Goal: Information Seeking & Learning: Learn about a topic

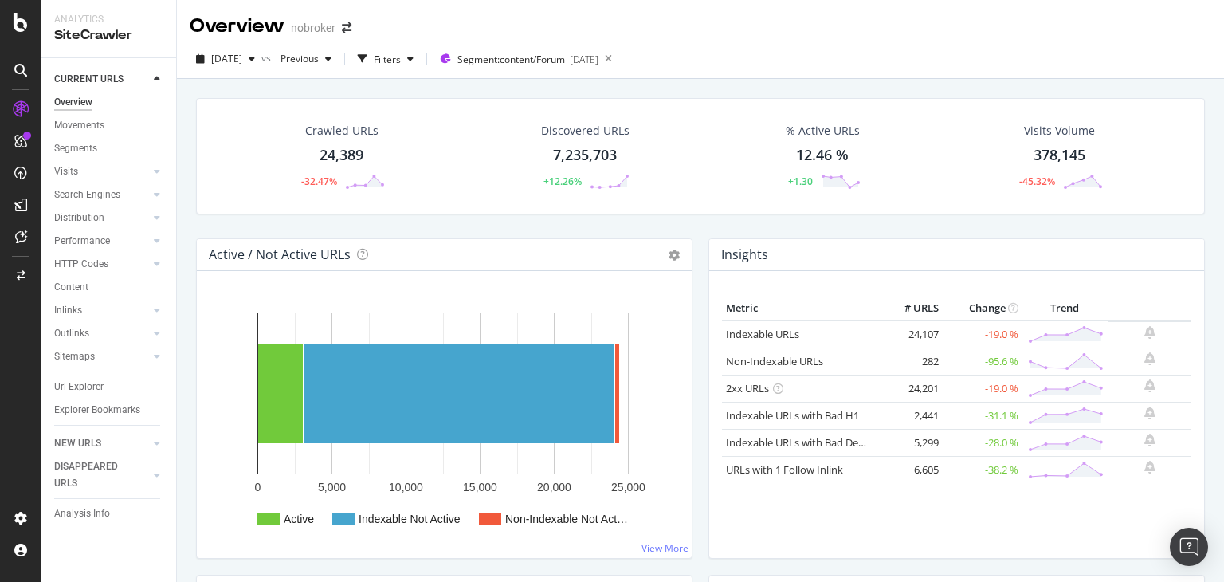
scroll to position [1728, 0]
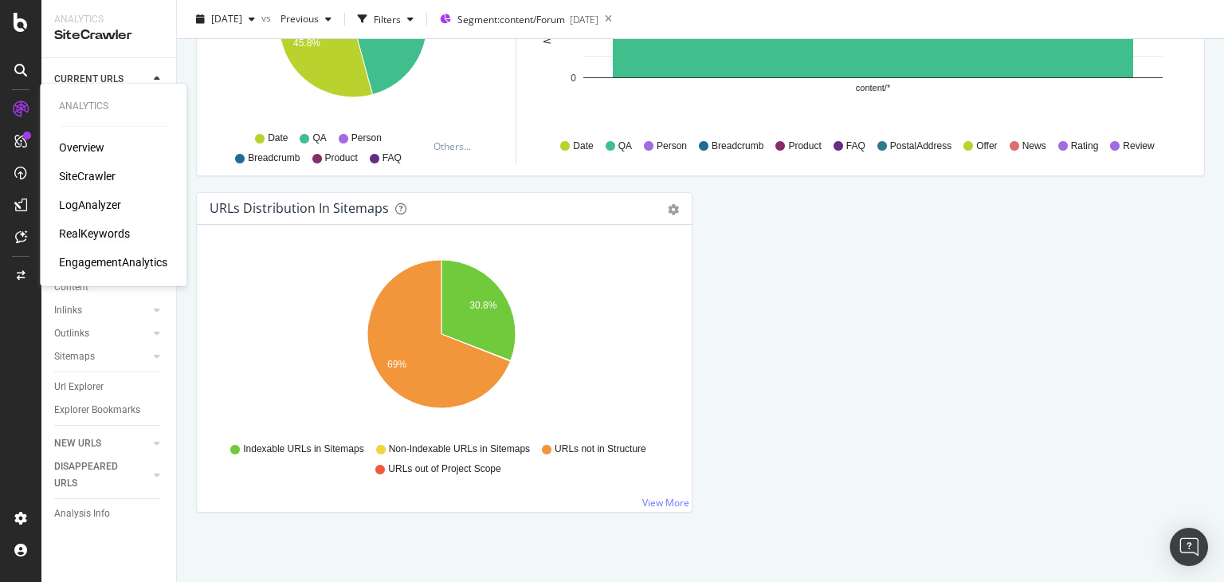
click at [103, 230] on div "RealKeywords" at bounding box center [94, 234] width 71 height 16
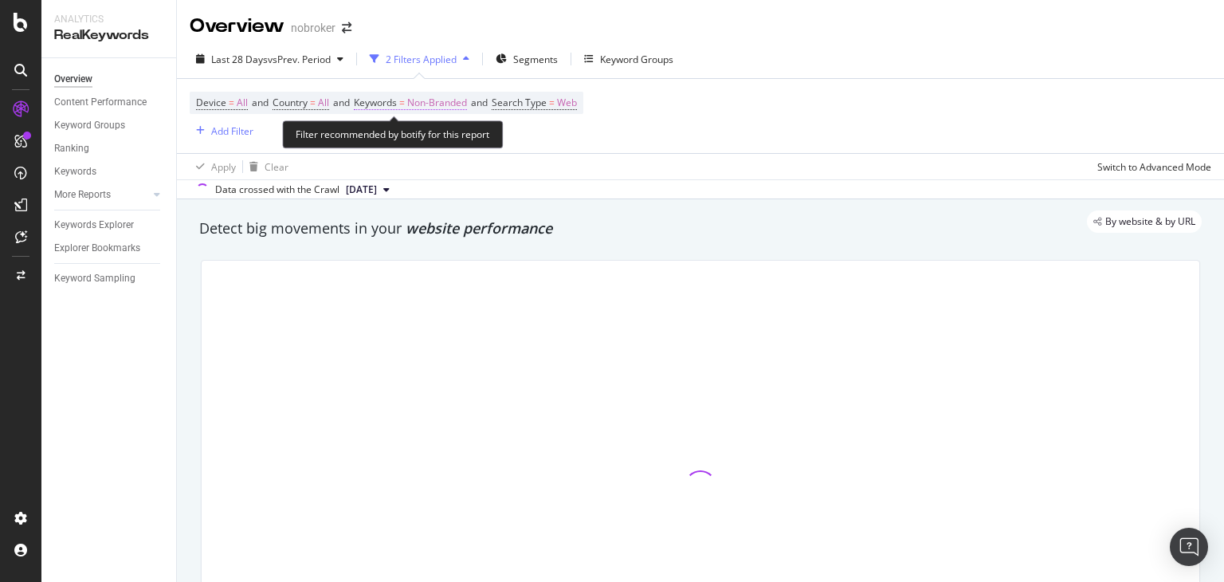
click at [449, 101] on span "Non-Branded" at bounding box center [437, 103] width 60 height 22
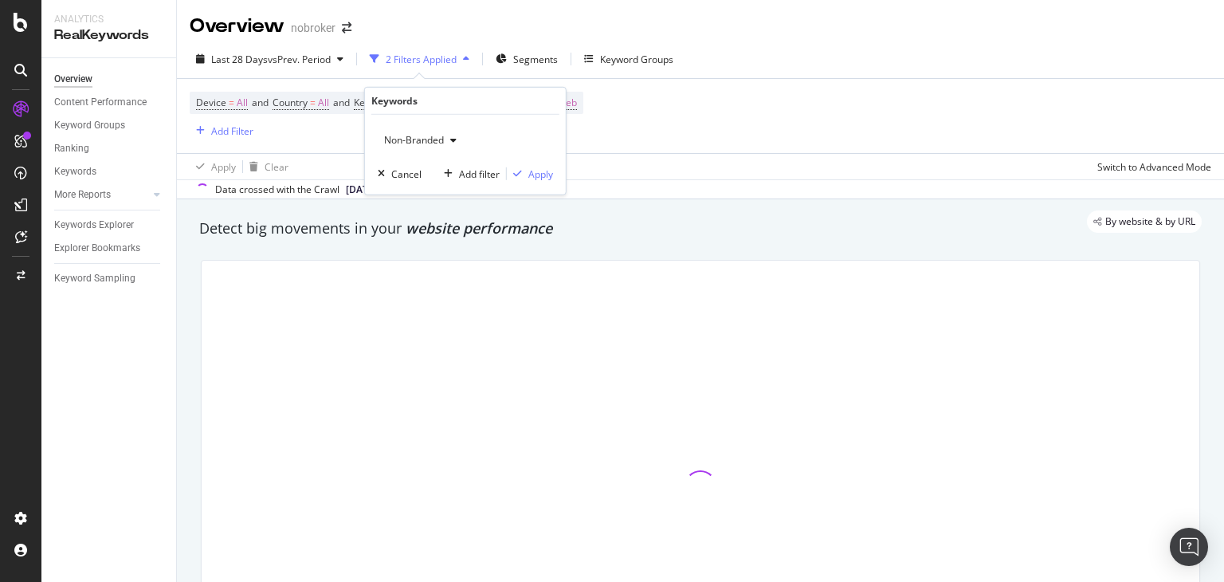
click at [431, 143] on span "Non-Branded" at bounding box center [411, 140] width 66 height 14
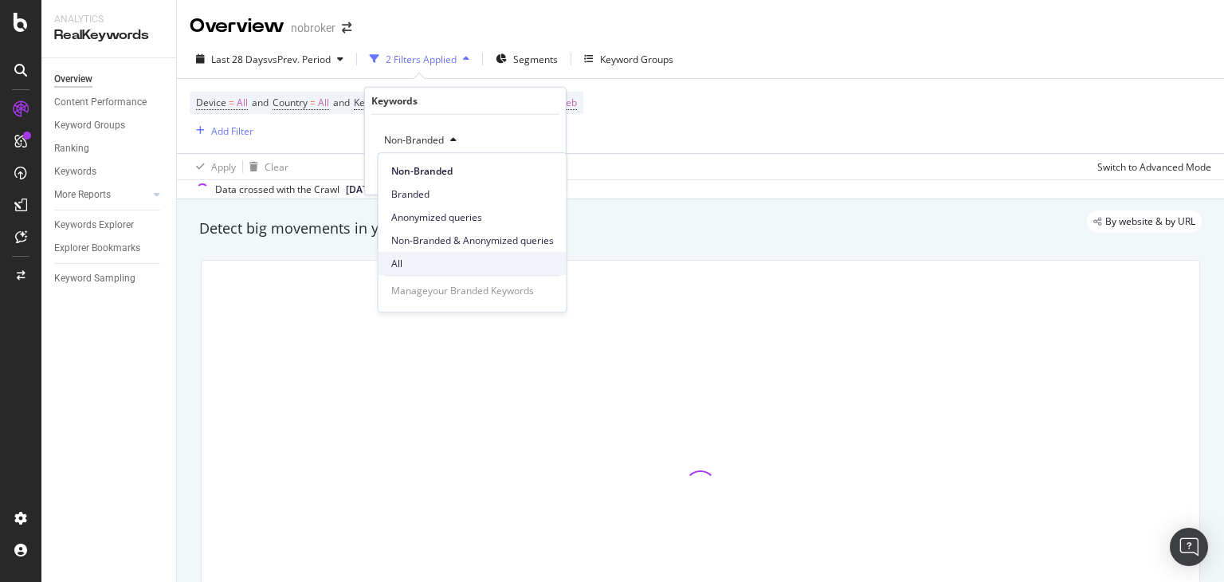
click at [402, 262] on span "All" at bounding box center [472, 264] width 163 height 14
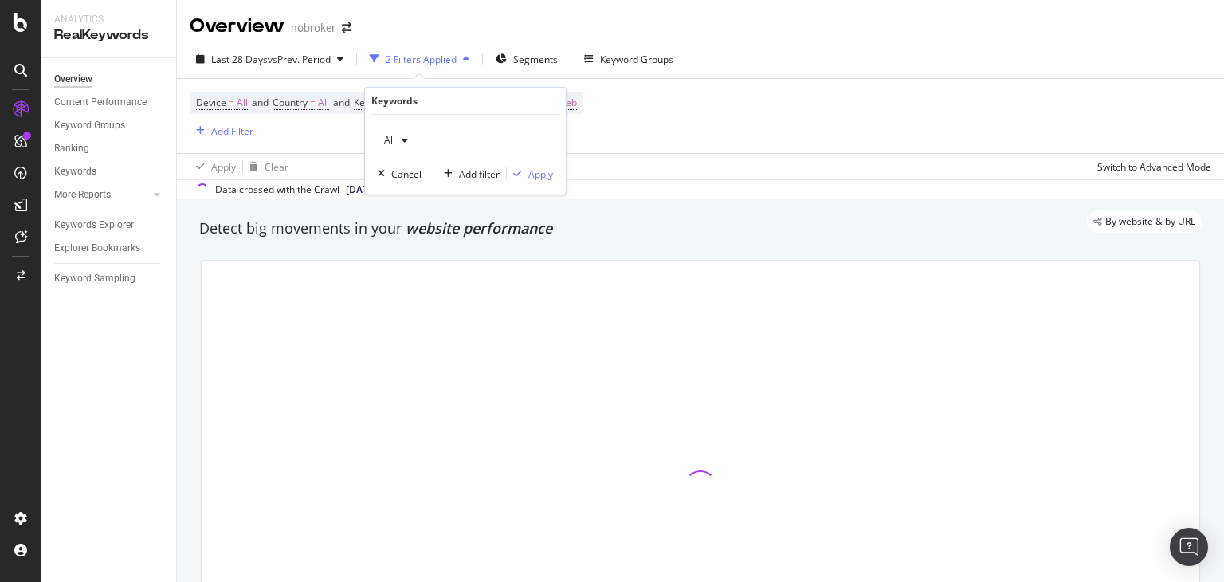
click at [527, 170] on div "button" at bounding box center [518, 174] width 22 height 10
click at [510, 56] on div "Segments" at bounding box center [522, 59] width 62 height 24
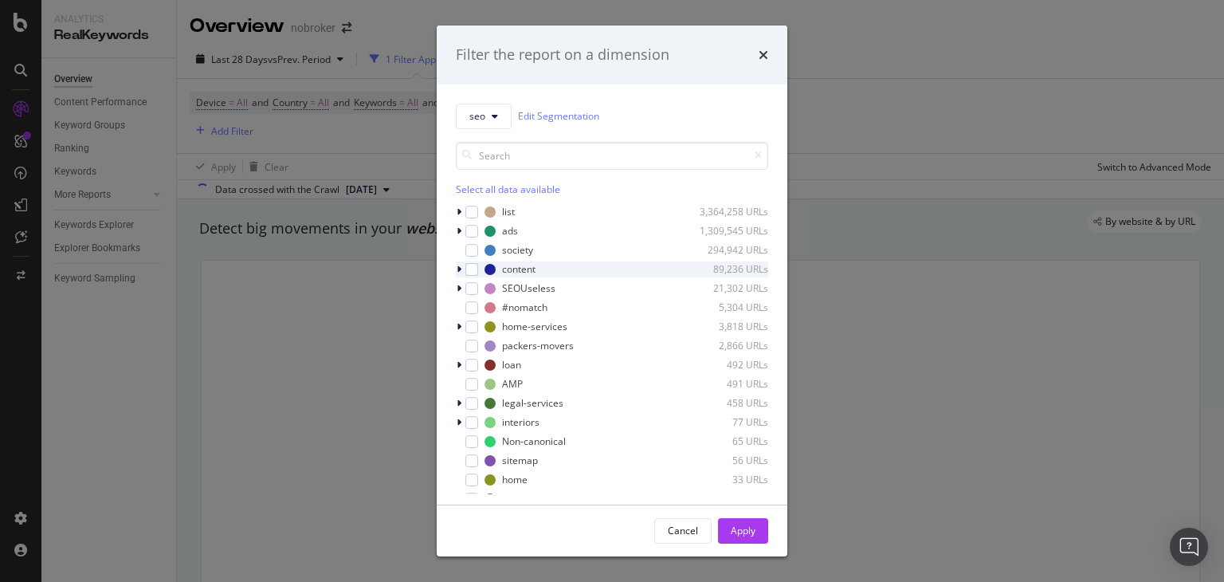
click at [465, 271] on div "modal" at bounding box center [461, 269] width 10 height 16
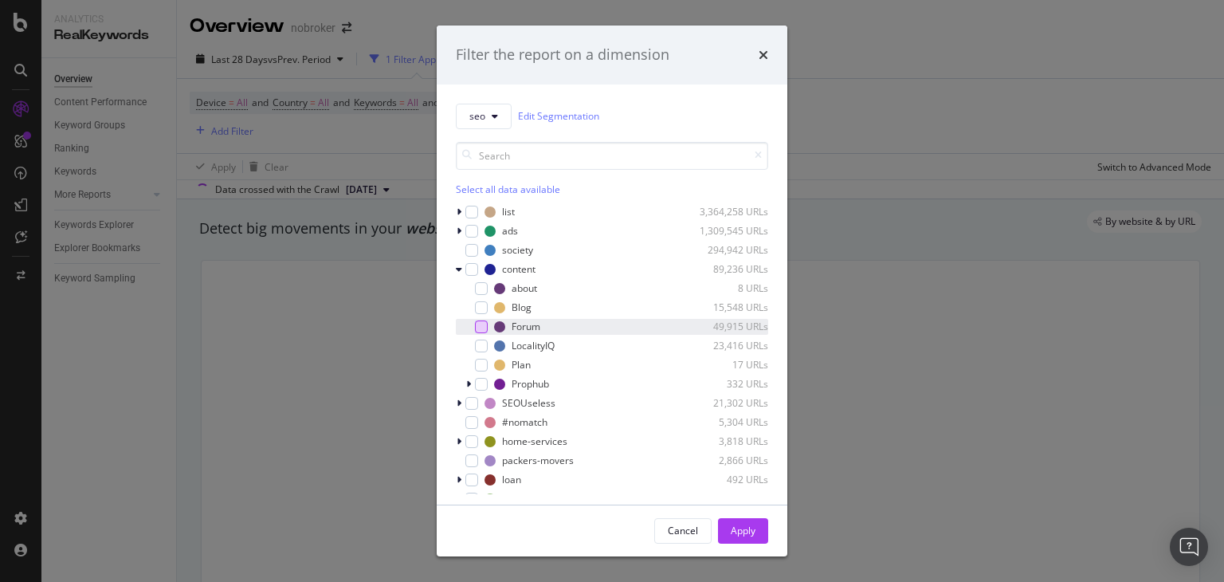
click at [481, 328] on div "modal" at bounding box center [481, 326] width 13 height 13
click at [748, 530] on div "Apply" at bounding box center [743, 531] width 25 height 14
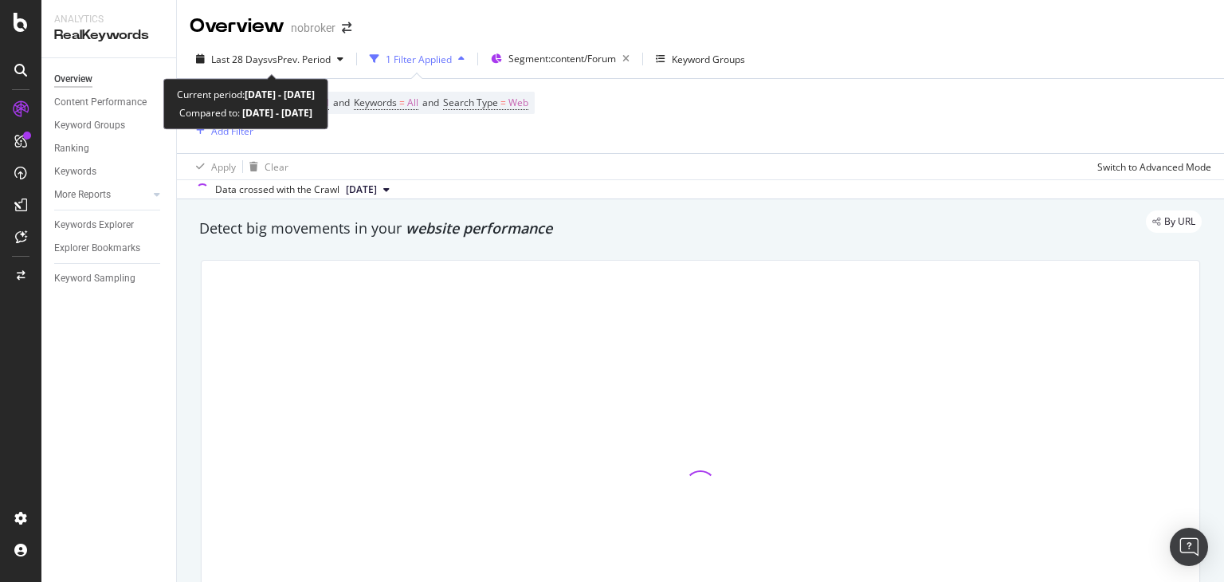
click at [253, 75] on div "Last 28 Days vs Prev. Period 1 Filter Applied Segment: content/Forum Keyword Gr…" at bounding box center [700, 62] width 1047 height 32
click at [242, 65] on div "Last 28 Days vs Prev. Period" at bounding box center [271, 60] width 120 height 14
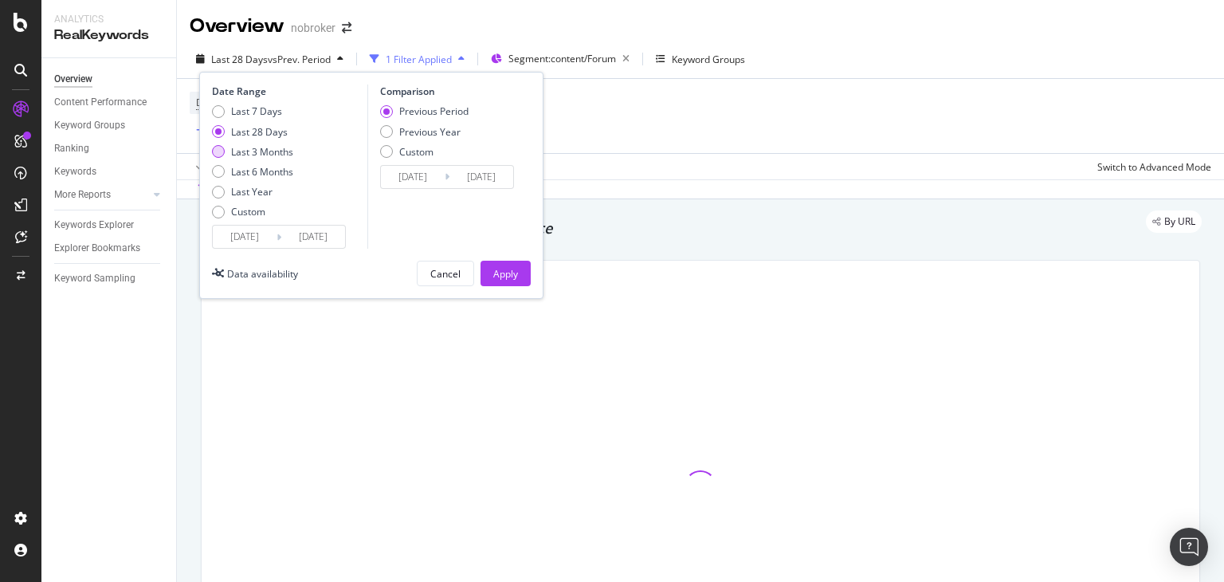
click at [248, 151] on div "Last 3 Months" at bounding box center [262, 152] width 62 height 14
type input "[DATE]"
click at [510, 269] on div "Apply" at bounding box center [505, 274] width 25 height 14
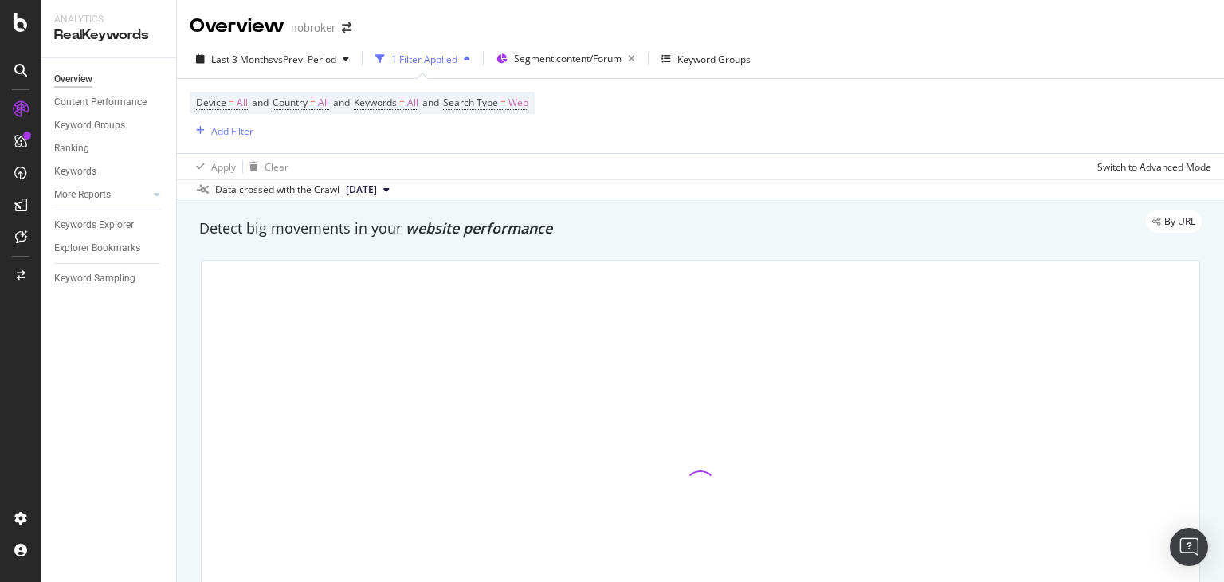
click at [1223, 223] on div "Overview nobroker Last 3 Months vs Prev. Period 1 Filter Applied Segment: conte…" at bounding box center [700, 291] width 1047 height 582
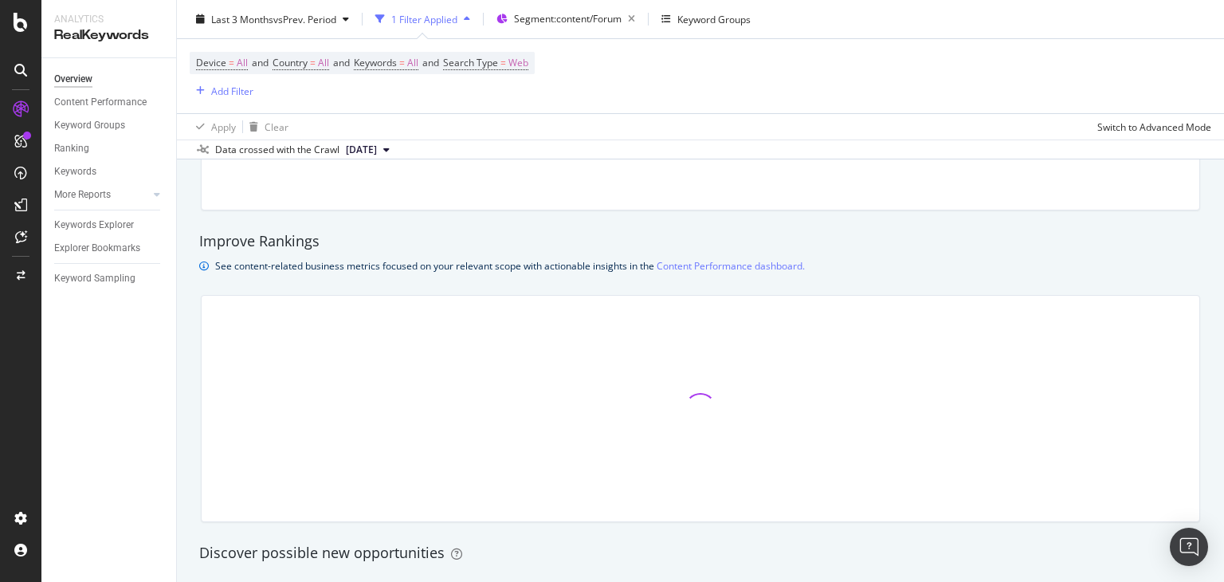
click at [1223, 223] on div "Overview nobroker Last 3 Months vs Prev. Period 1 Filter Applied Segment: conte…" at bounding box center [700, 291] width 1047 height 582
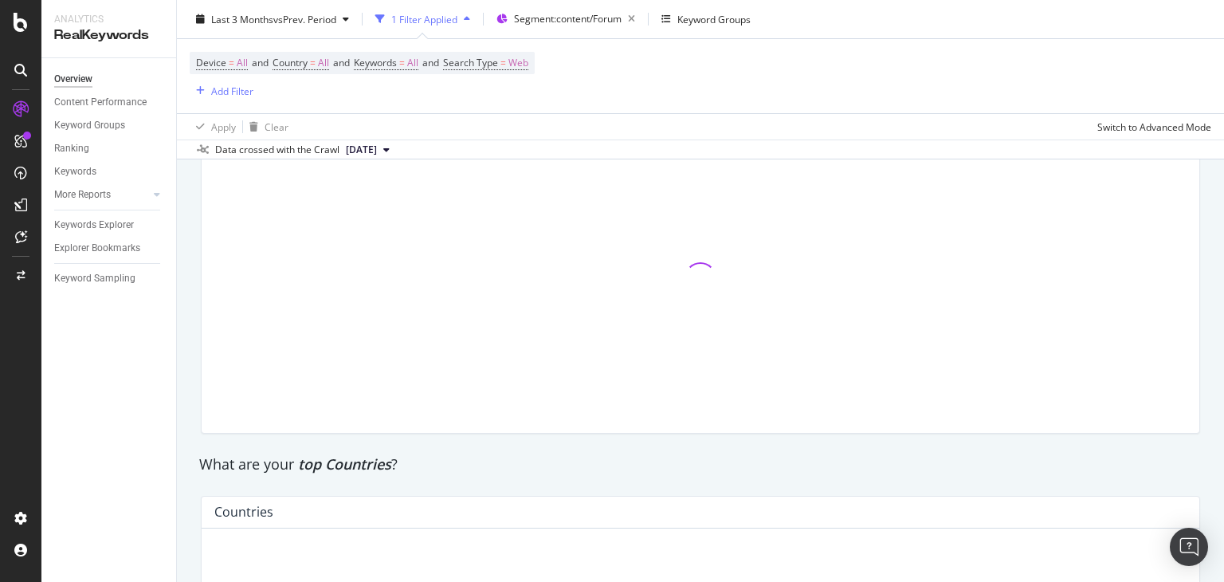
drag, startPoint x: 1223, startPoint y: 223, endPoint x: 1223, endPoint y: 377, distance: 153.8
click at [1223, 377] on div "Overview nobroker Last 3 Months vs Prev. Period 1 Filter Applied Segment: conte…" at bounding box center [700, 291] width 1047 height 582
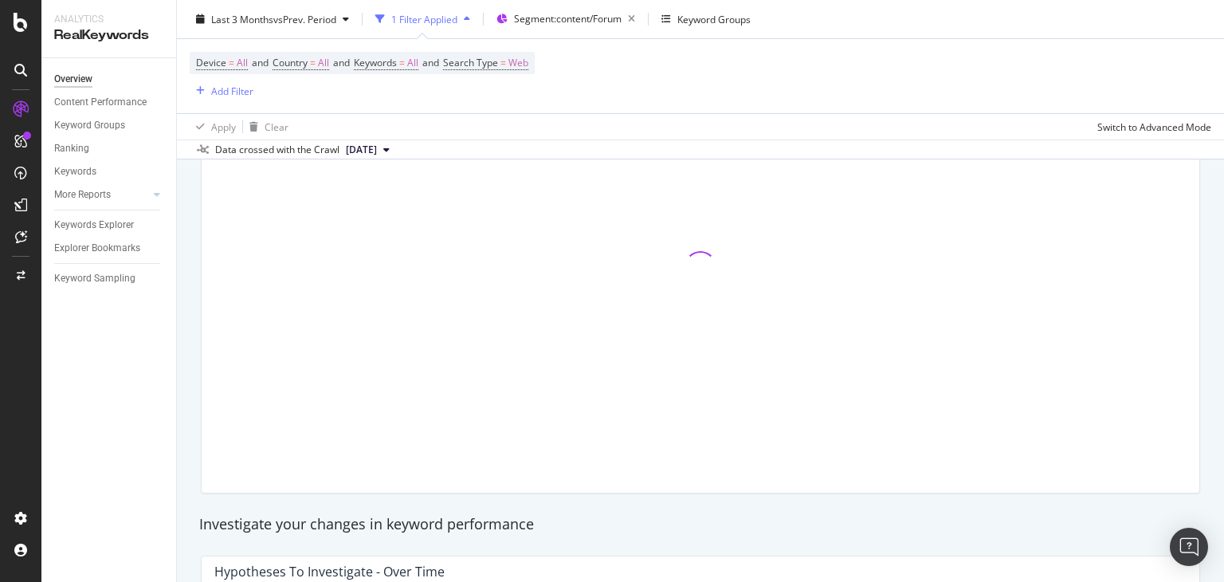
scroll to position [149, 0]
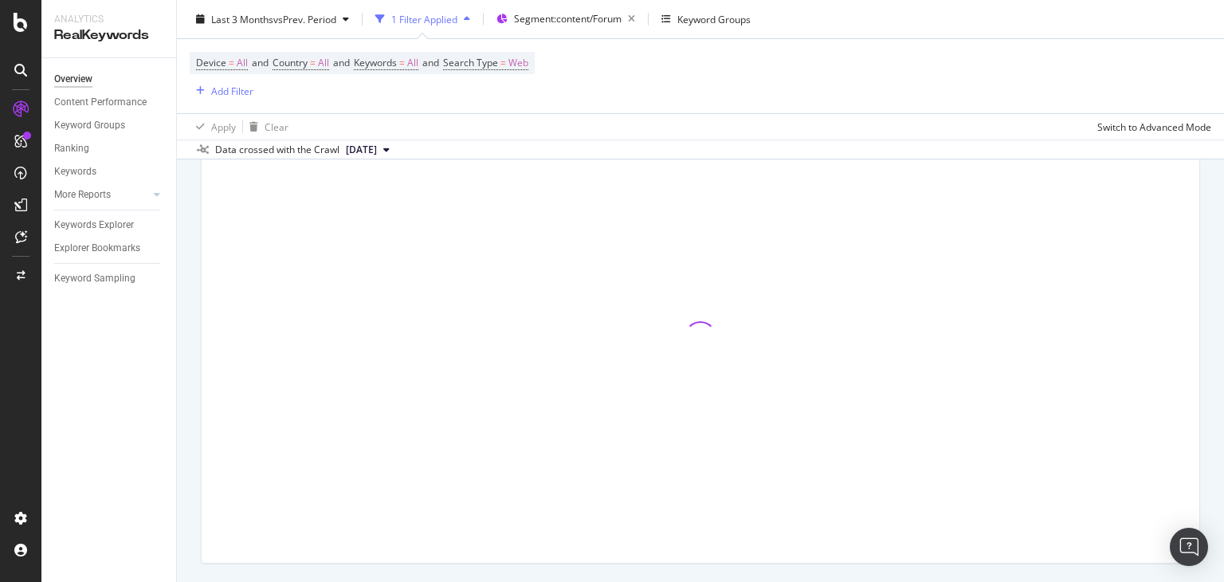
click at [1112, 67] on div "Device = All and Country = All and Keywords = All and Search Type = Web Add Fil…" at bounding box center [701, 76] width 1022 height 74
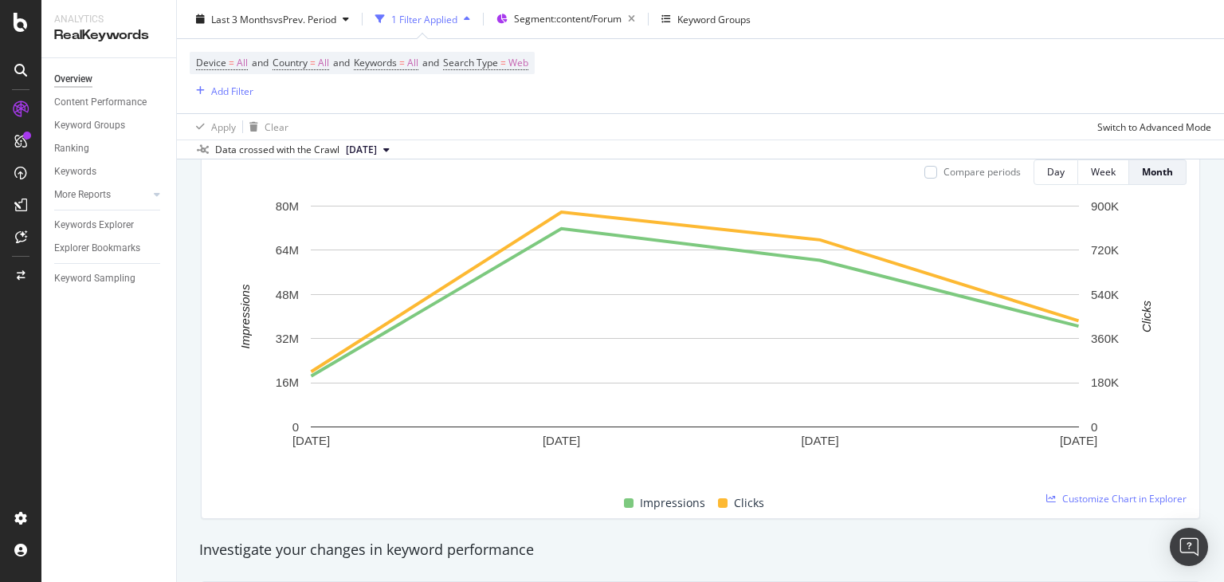
scroll to position [206, 0]
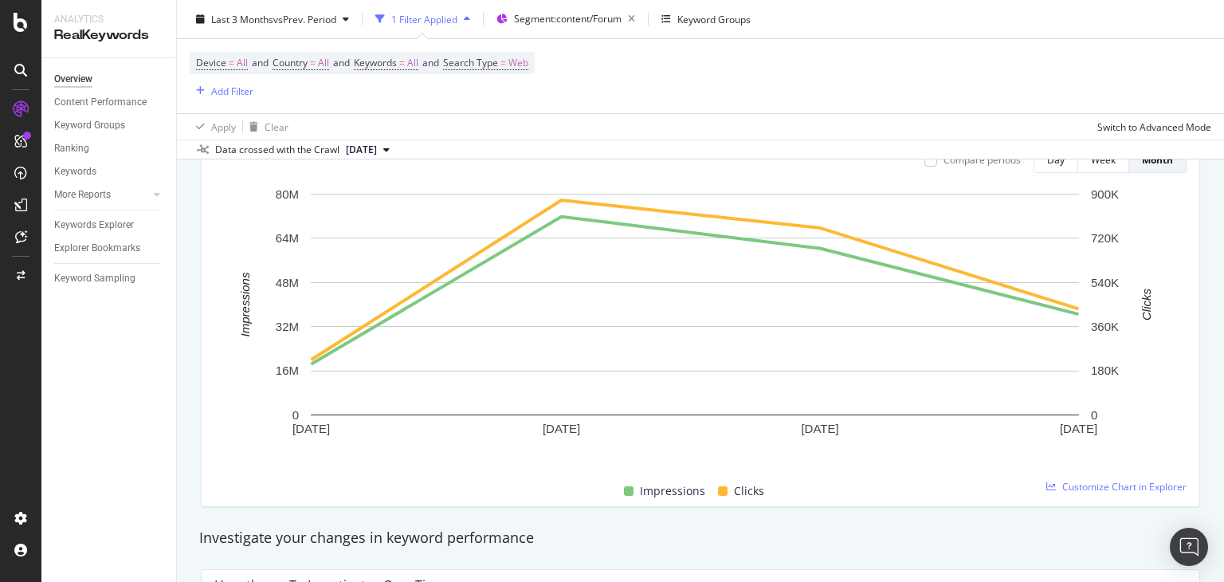
click at [1223, 112] on div "Overview nobroker Last 3 Months vs Prev. Period 1 Filter Applied Segment: conte…" at bounding box center [700, 291] width 1047 height 582
click at [1211, 83] on div "Device = All and Country = All and Keywords = All and Search Type = Web Add Fil…" at bounding box center [700, 88] width 1047 height 101
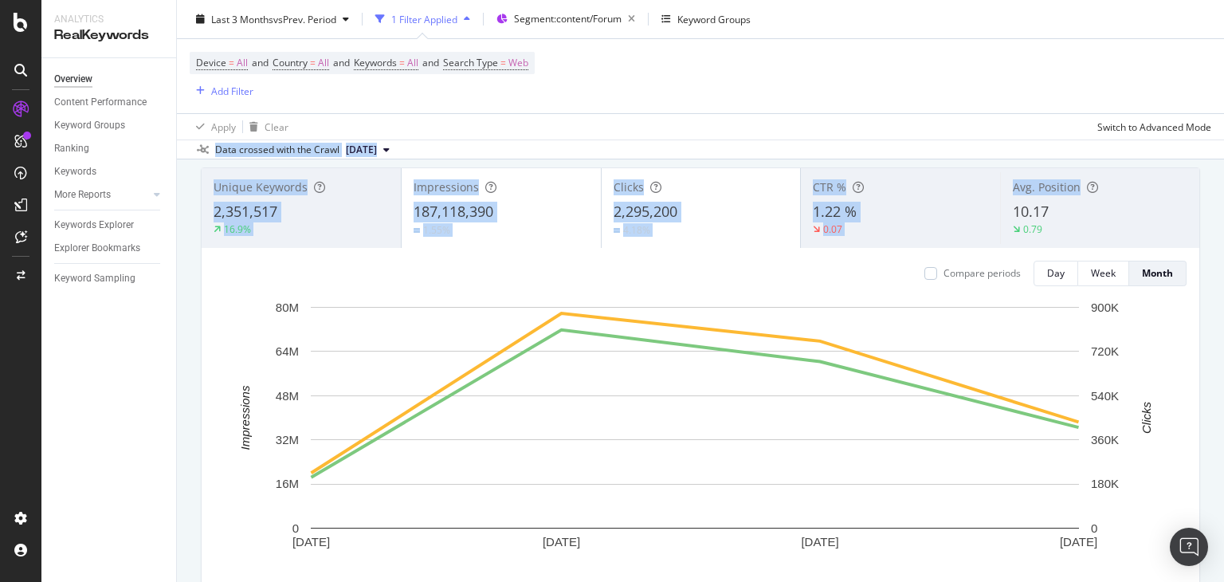
scroll to position [80, 0]
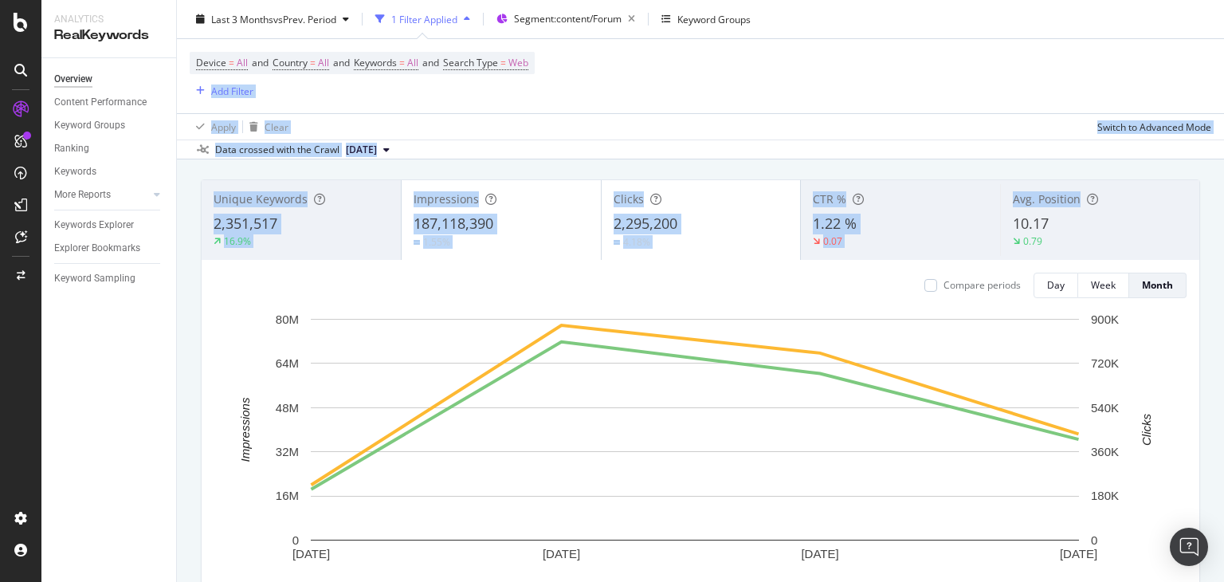
drag, startPoint x: 1223, startPoint y: 83, endPoint x: 1223, endPoint y: 64, distance: 19.1
click at [1223, 64] on div "Overview nobroker Last 3 Months vs Prev. Period 1 Filter Applied Segment: conte…" at bounding box center [700, 291] width 1047 height 582
click at [741, 61] on div "Device = All and Country = All and Keywords = All and Search Type = Web Add Fil…" at bounding box center [701, 76] width 1022 height 74
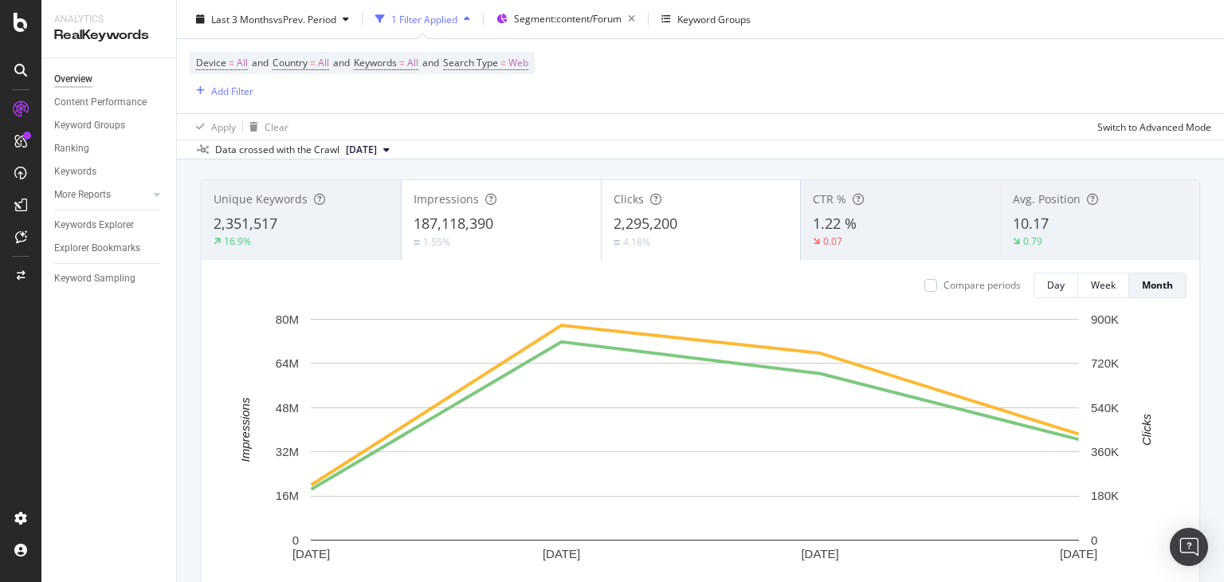
click at [1223, 422] on div "Overview nobroker Last 3 Months vs Prev. Period 1 Filter Applied Segment: conte…" at bounding box center [700, 291] width 1047 height 582
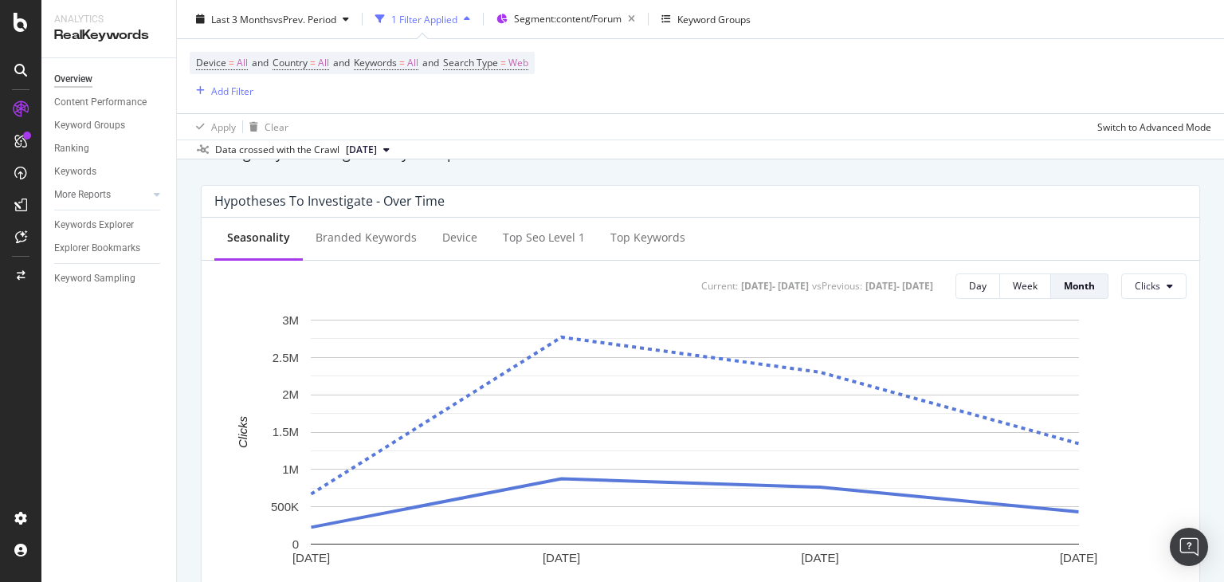
scroll to position [1098, 0]
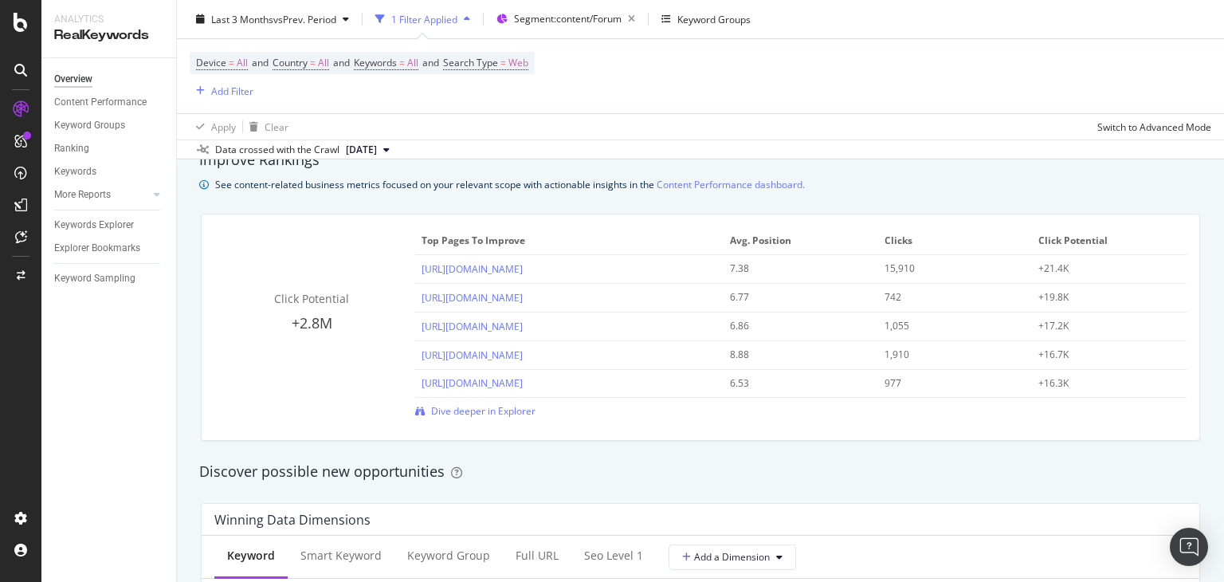
click at [1223, 422] on div "Overview nobroker Last 3 Months vs Prev. Period 1 Filter Applied Segment: conte…" at bounding box center [700, 291] width 1047 height 582
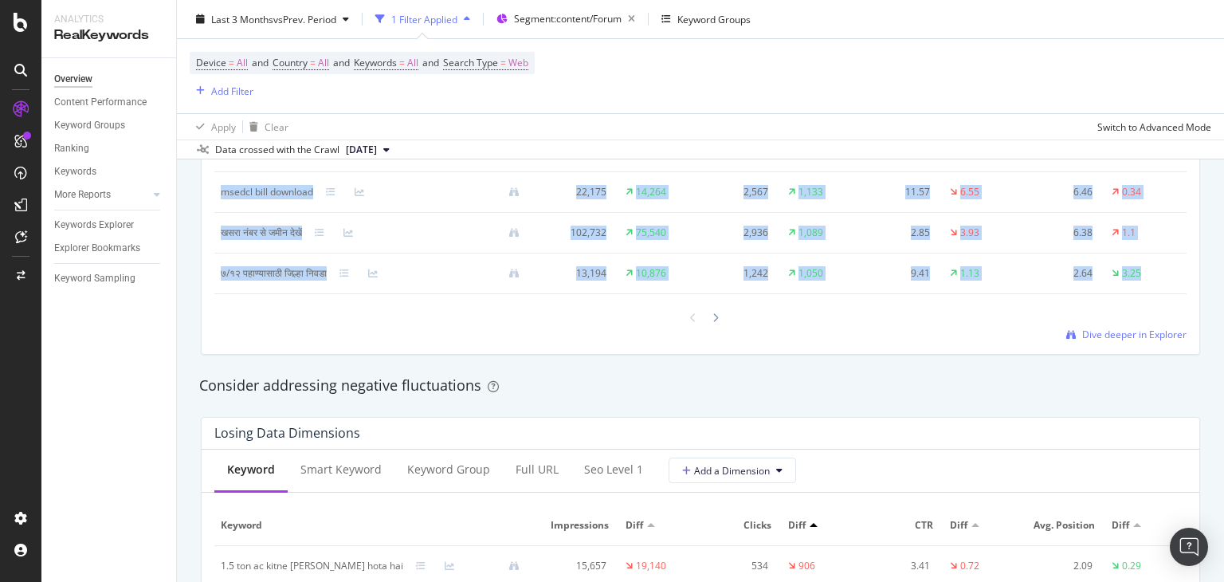
drag, startPoint x: 1223, startPoint y: 212, endPoint x: 1223, endPoint y: 296, distance: 83.7
click at [1223, 296] on div "Overview nobroker Last 3 Months vs Prev. Period 1 Filter Applied Segment: conte…" at bounding box center [700, 291] width 1047 height 582
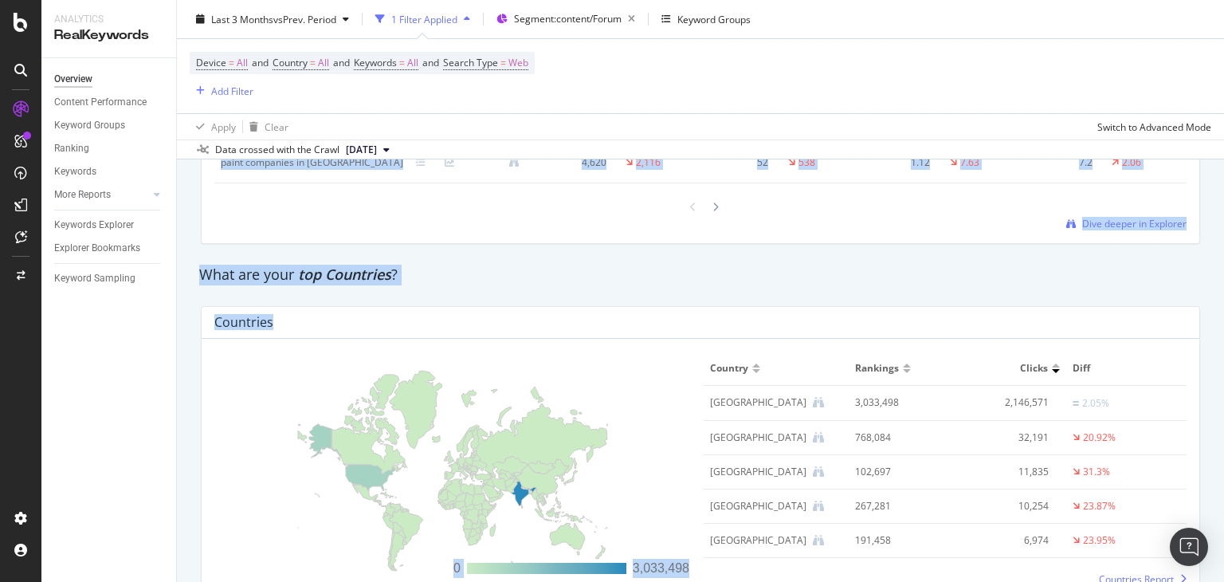
scroll to position [2280, 0]
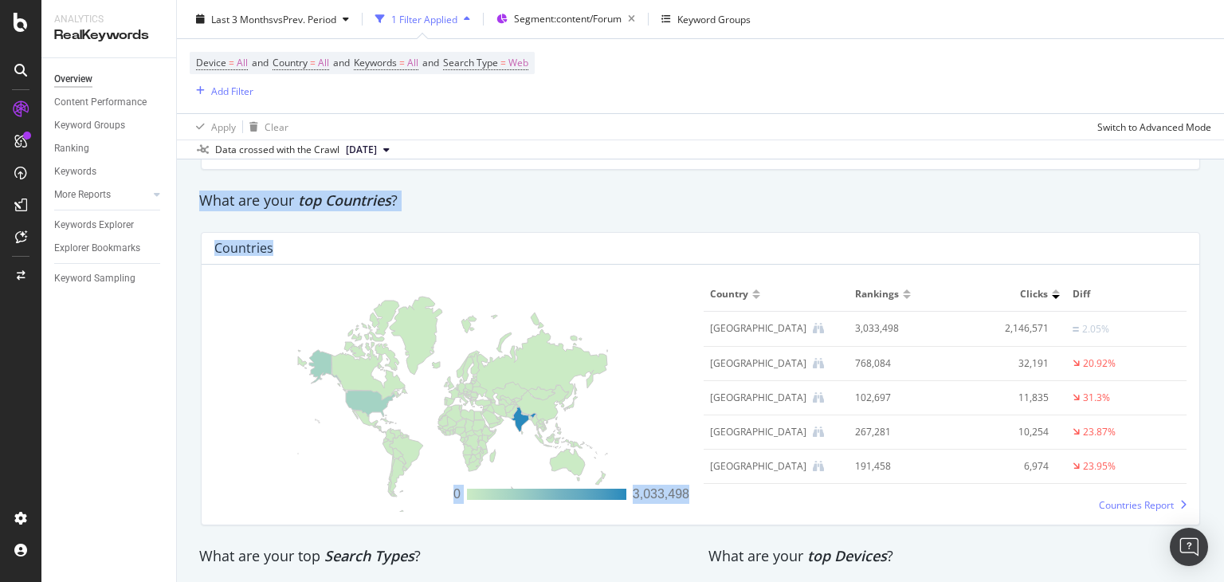
drag, startPoint x: 1223, startPoint y: 296, endPoint x: 1223, endPoint y: 395, distance: 99.6
click at [1223, 395] on div "Overview nobroker Last 3 Months vs Prev. Period 1 Filter Applied Segment: conte…" at bounding box center [700, 291] width 1047 height 582
click at [1188, 355] on div "Countries 0 3,033,498 Country Rankings Clicks Diff [GEOGRAPHIC_DATA] 3,033,498 …" at bounding box center [700, 378] width 1019 height 319
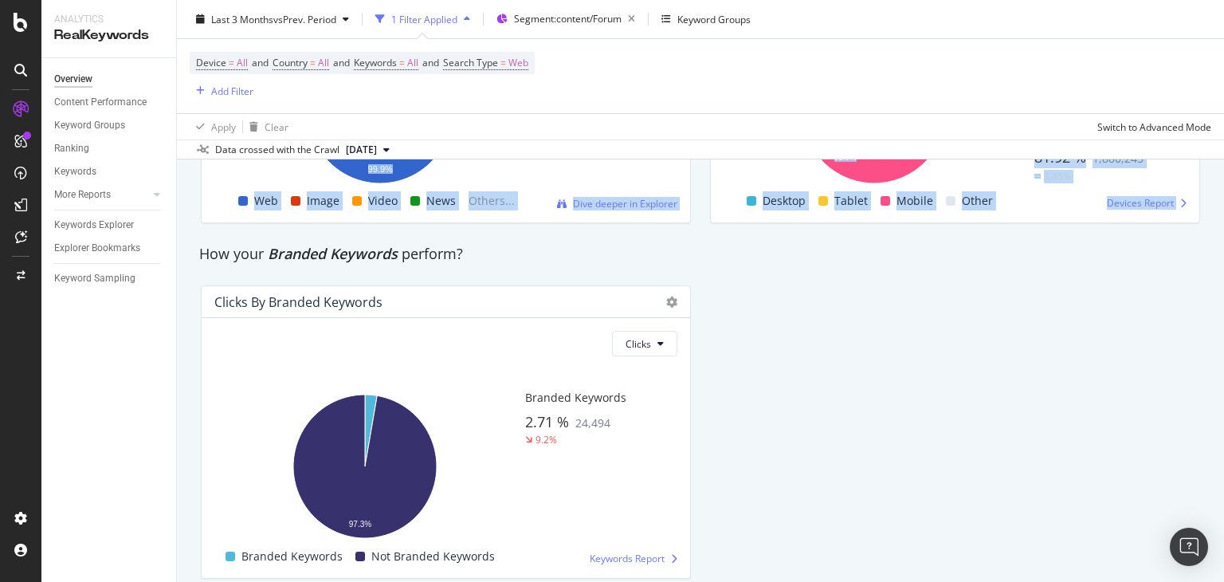
scroll to position [2991, 0]
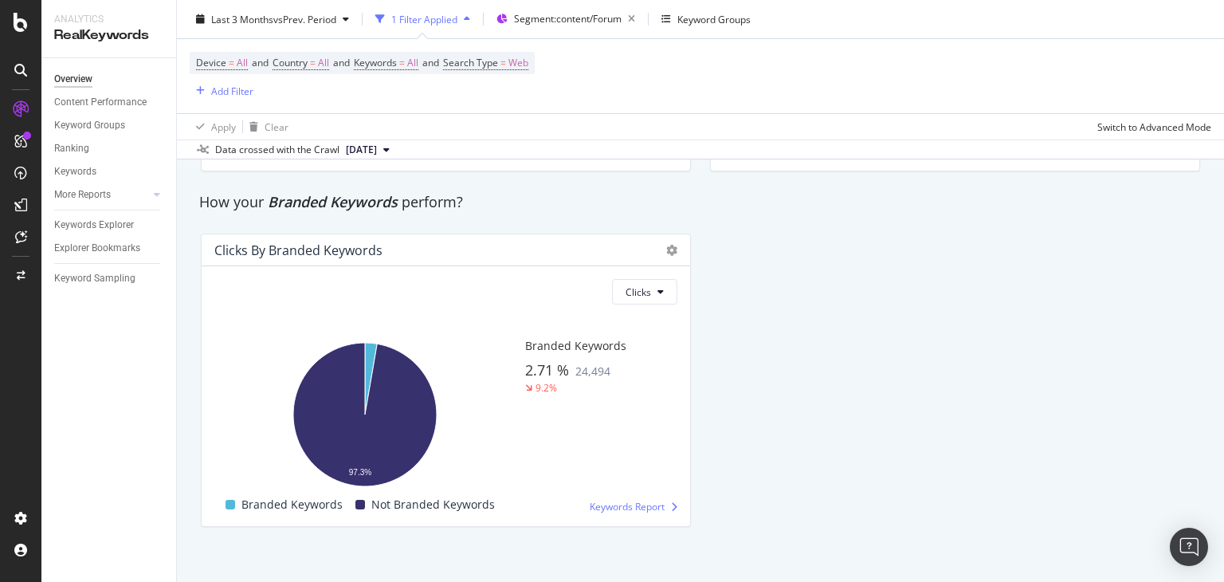
drag, startPoint x: 1223, startPoint y: 409, endPoint x: 1223, endPoint y: 519, distance: 110.0
click at [1223, 519] on div "Overview nobroker Last 3 Months vs Prev. Period 1 Filter Applied Segment: conte…" at bounding box center [700, 291] width 1047 height 582
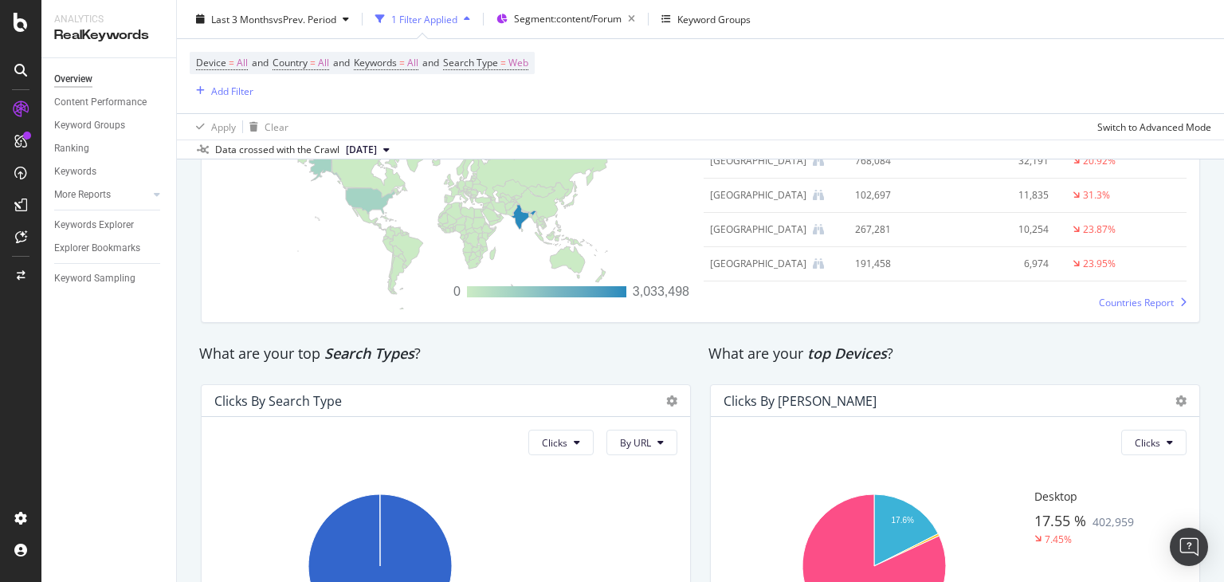
click at [1223, 396] on div "Overview nobroker Last 3 Months vs Prev. Period 1 Filter Applied Segment: conte…" at bounding box center [700, 291] width 1047 height 582
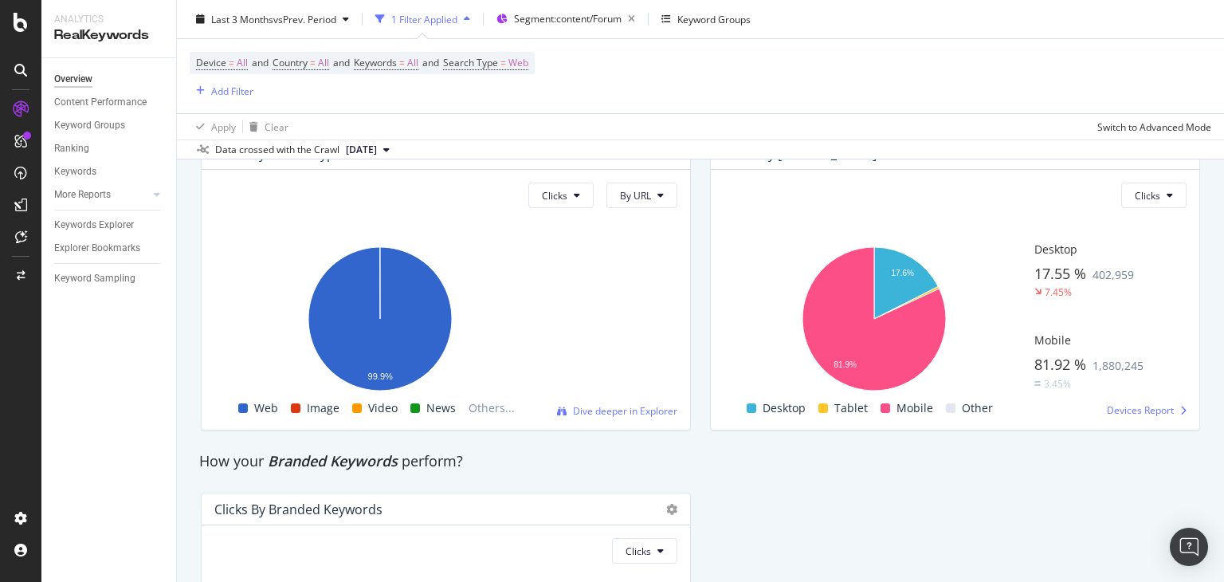
scroll to position [2713, 0]
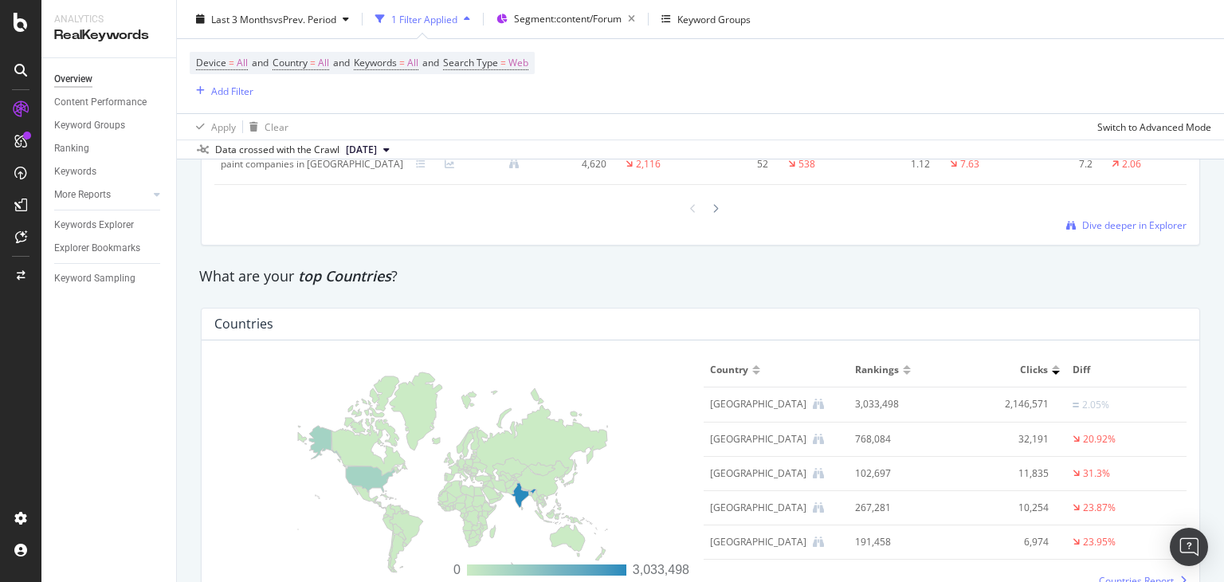
click at [1223, 318] on div "Overview nobroker Last 3 Months vs Prev. Period 1 Filter Applied Segment: conte…" at bounding box center [700, 291] width 1047 height 582
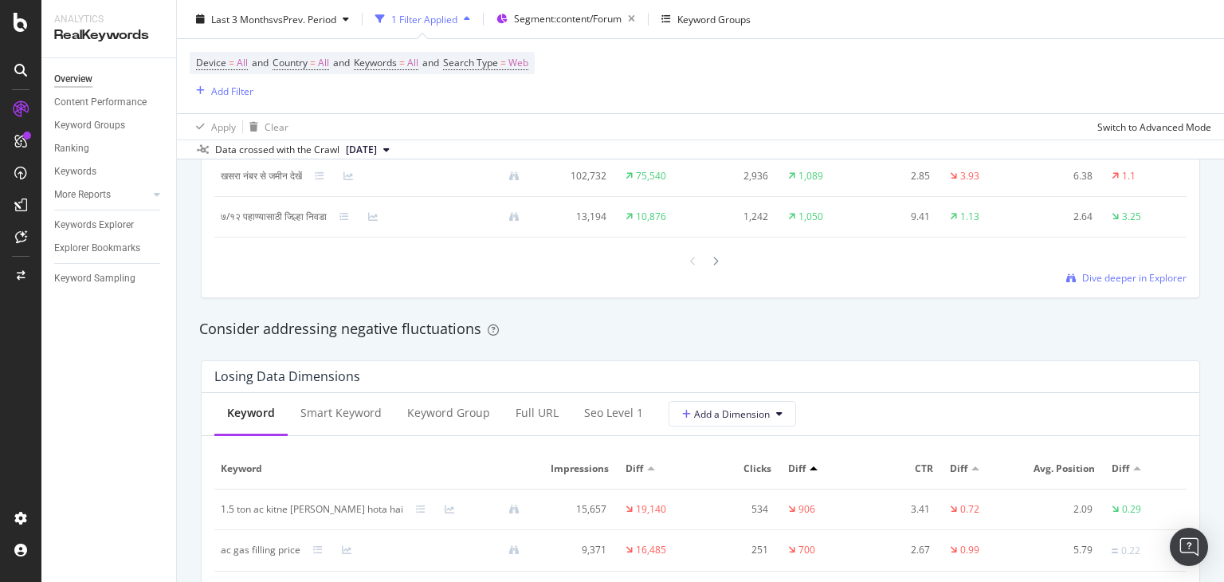
click at [1223, 320] on div "Overview nobroker Last 3 Months vs Prev. Period 1 Filter Applied Segment: conte…" at bounding box center [700, 291] width 1047 height 582
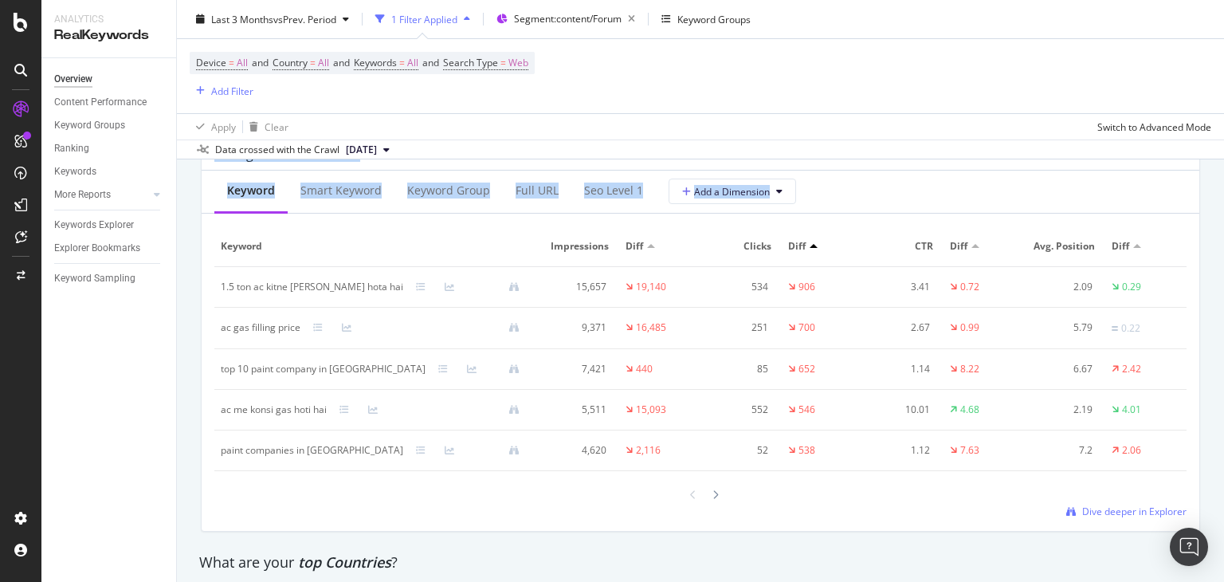
drag, startPoint x: 1223, startPoint y: 320, endPoint x: 1223, endPoint y: 356, distance: 35.9
click at [1223, 356] on div "Overview nobroker Last 3 Months vs Prev. Period 1 Filter Applied Segment: conte…" at bounding box center [700, 291] width 1047 height 582
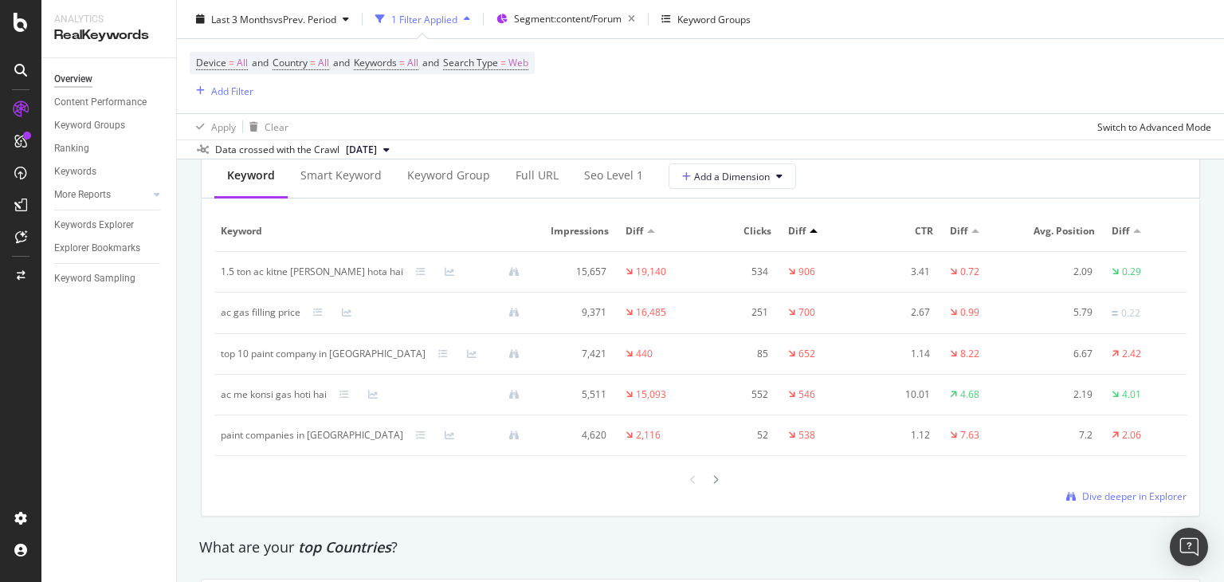
scroll to position [1938, 0]
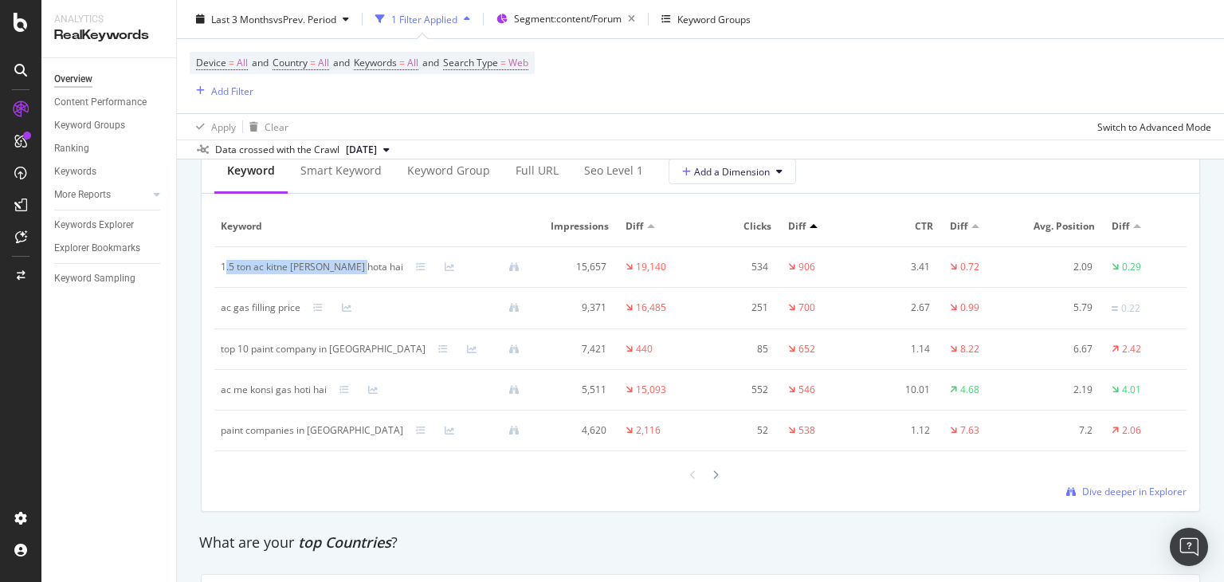
drag, startPoint x: 226, startPoint y: 262, endPoint x: 353, endPoint y: 269, distance: 126.9
click at [353, 269] on div "1.5 ton ac kitne [PERSON_NAME] hota hai" at bounding box center [312, 267] width 183 height 14
drag, startPoint x: 361, startPoint y: 267, endPoint x: 222, endPoint y: 272, distance: 139.6
click at [222, 272] on div "1.5 ton ac kitne [PERSON_NAME] hota hai" at bounding box center [312, 267] width 183 height 14
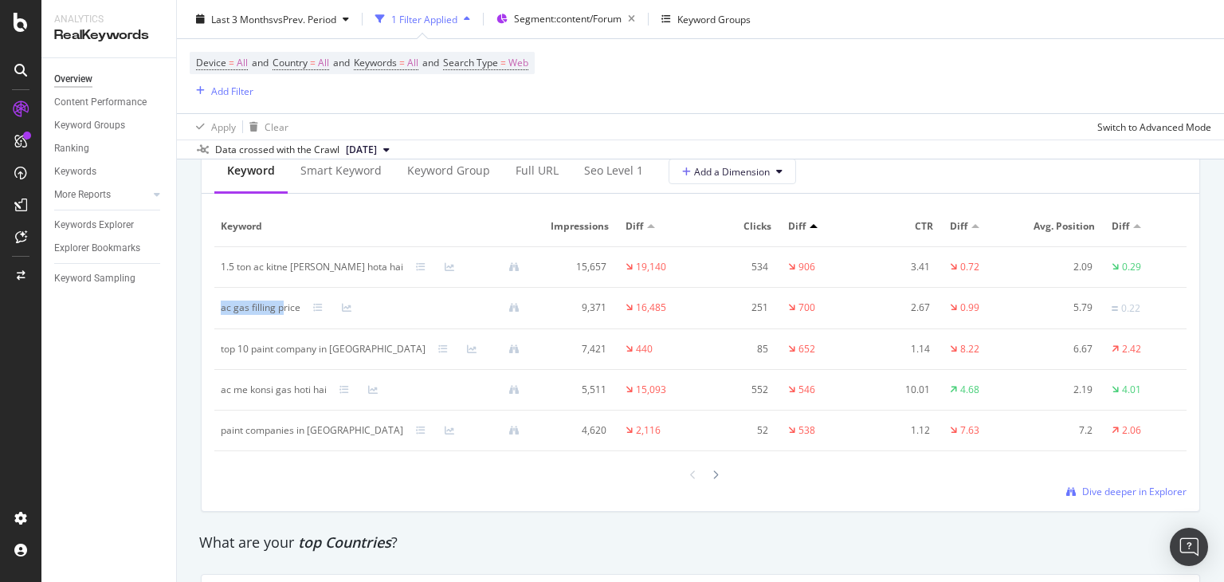
drag, startPoint x: 216, startPoint y: 307, endPoint x: 284, endPoint y: 315, distance: 68.2
click at [284, 315] on td "ac gas filling price" at bounding box center [376, 308] width 324 height 41
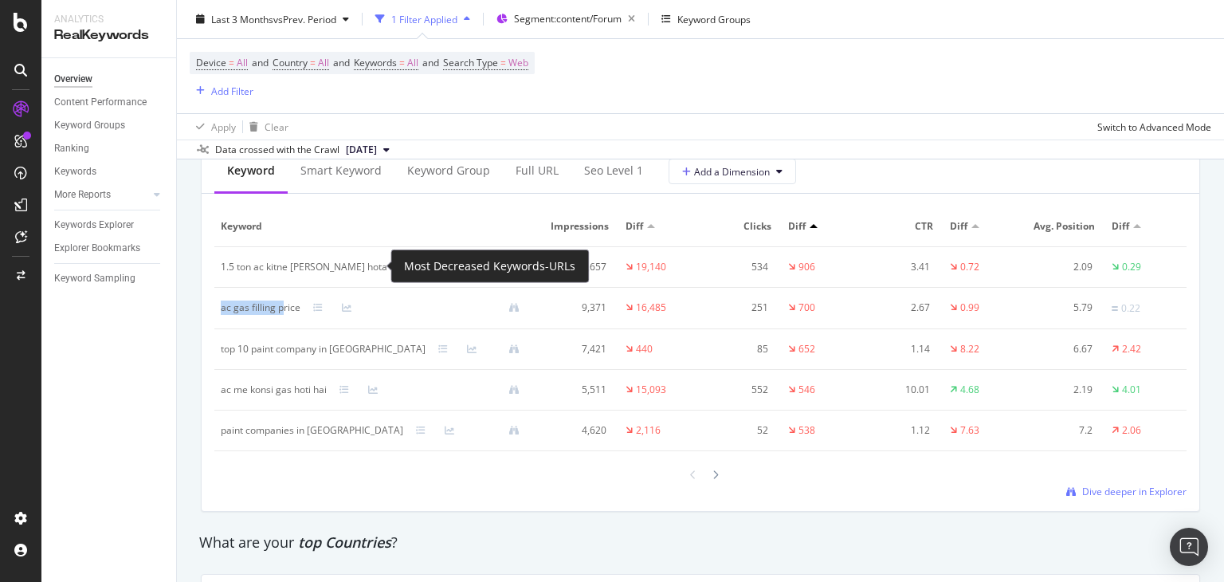
click at [416, 267] on icon at bounding box center [421, 267] width 10 height 10
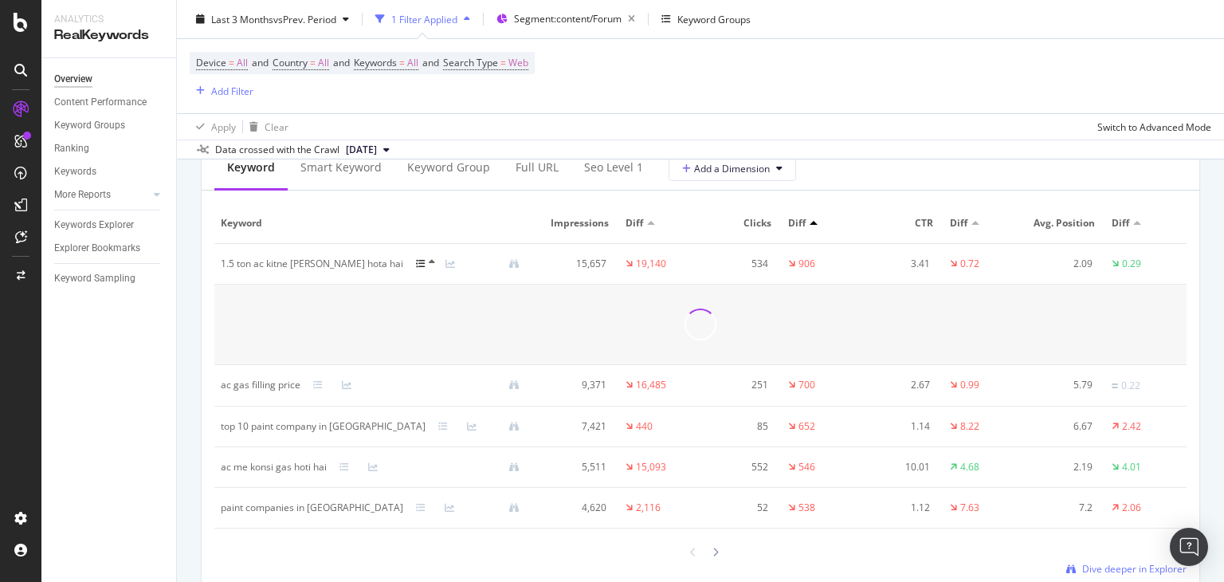
scroll to position [1937, 0]
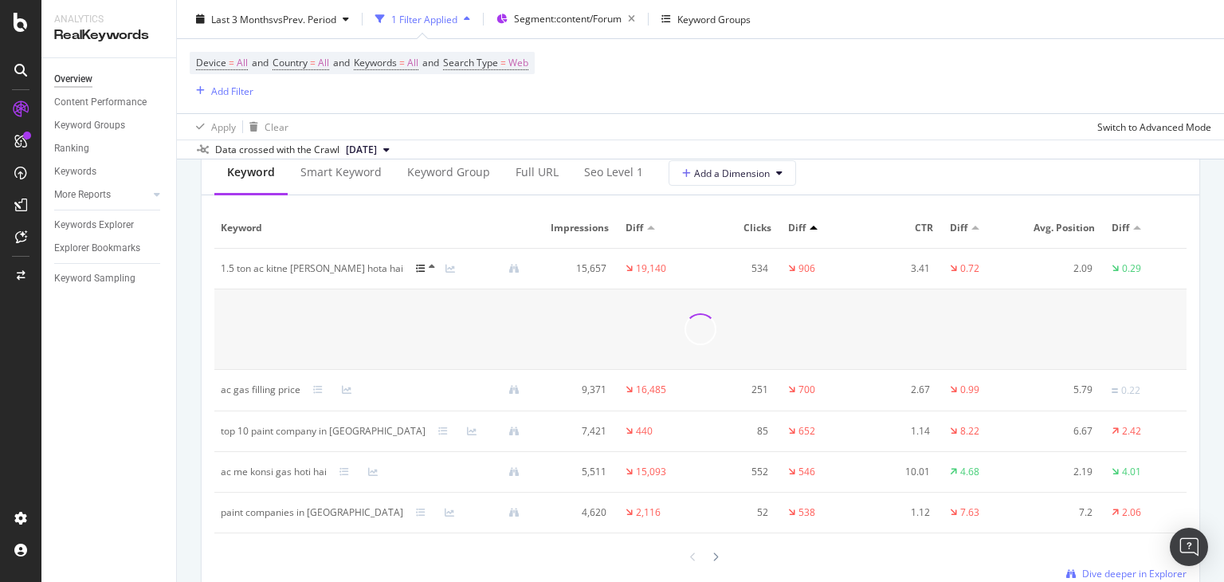
click at [1222, 364] on div "Overview nobroker Last 3 Months vs Prev. Period 1 Filter Applied Segment: conte…" at bounding box center [700, 291] width 1047 height 582
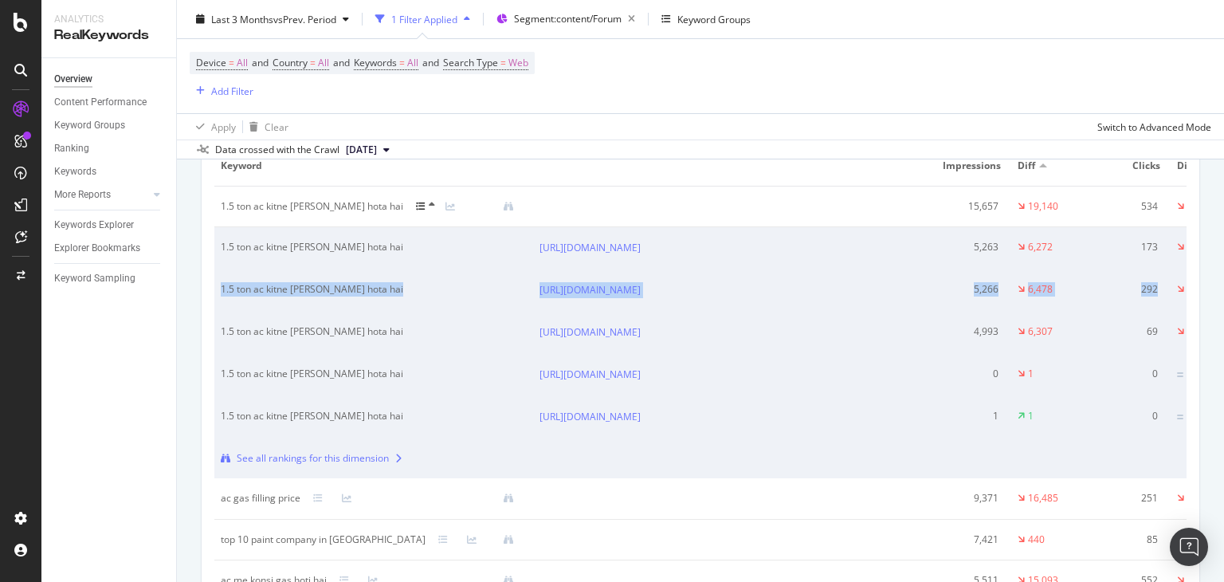
scroll to position [2031, 0]
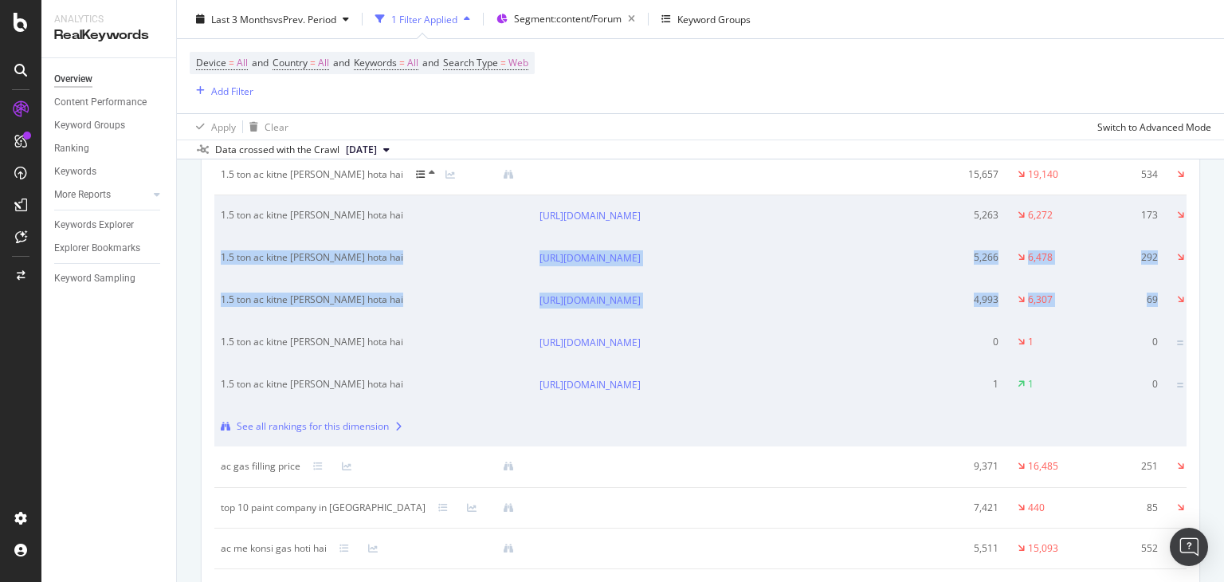
drag, startPoint x: 1223, startPoint y: 310, endPoint x: 1223, endPoint y: 323, distance: 12.8
click at [1223, 323] on div "Overview nobroker Last 3 Months vs Prev. Period 1 Filter Applied Segment: conte…" at bounding box center [700, 291] width 1047 height 582
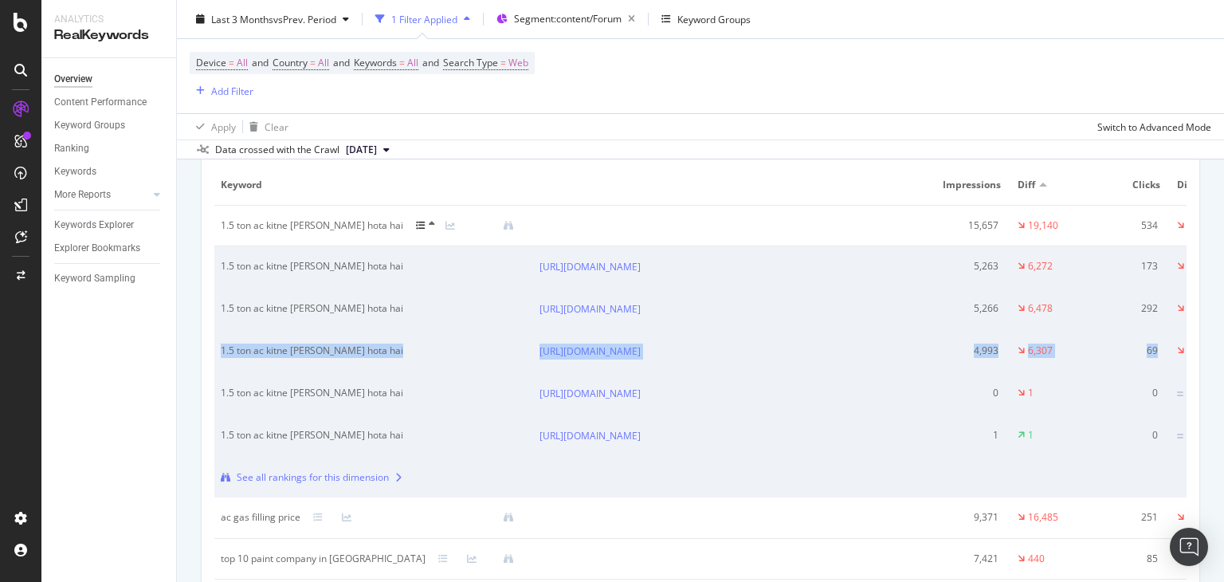
scroll to position [1985, 0]
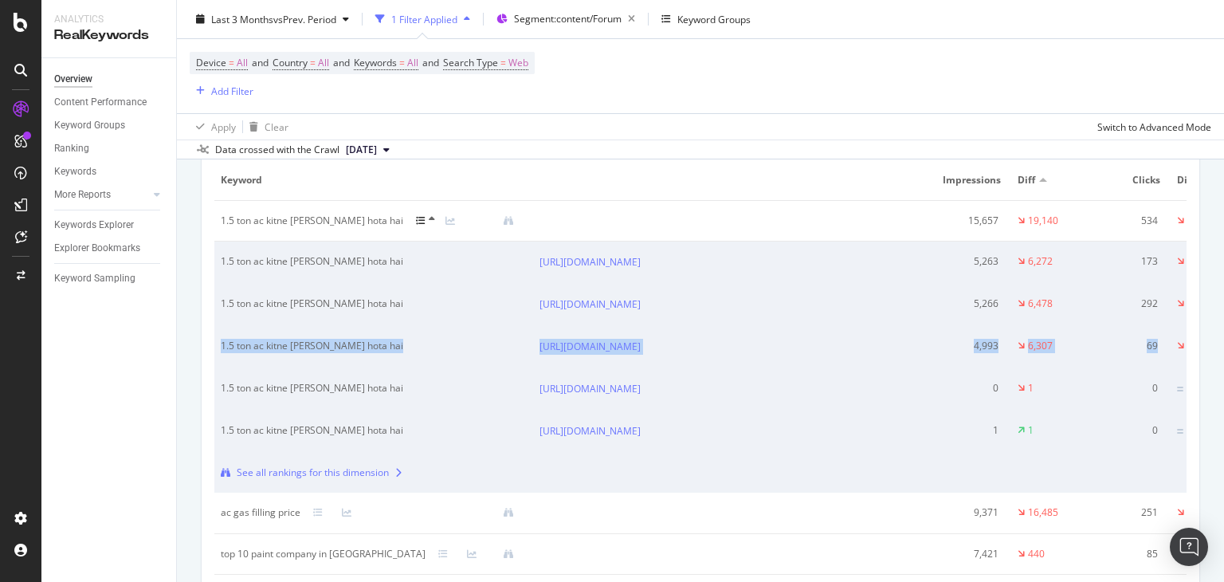
click at [1223, 339] on div "Overview nobroker Last 3 Months vs Prev. Period 1 Filter Applied Segment: conte…" at bounding box center [700, 291] width 1047 height 582
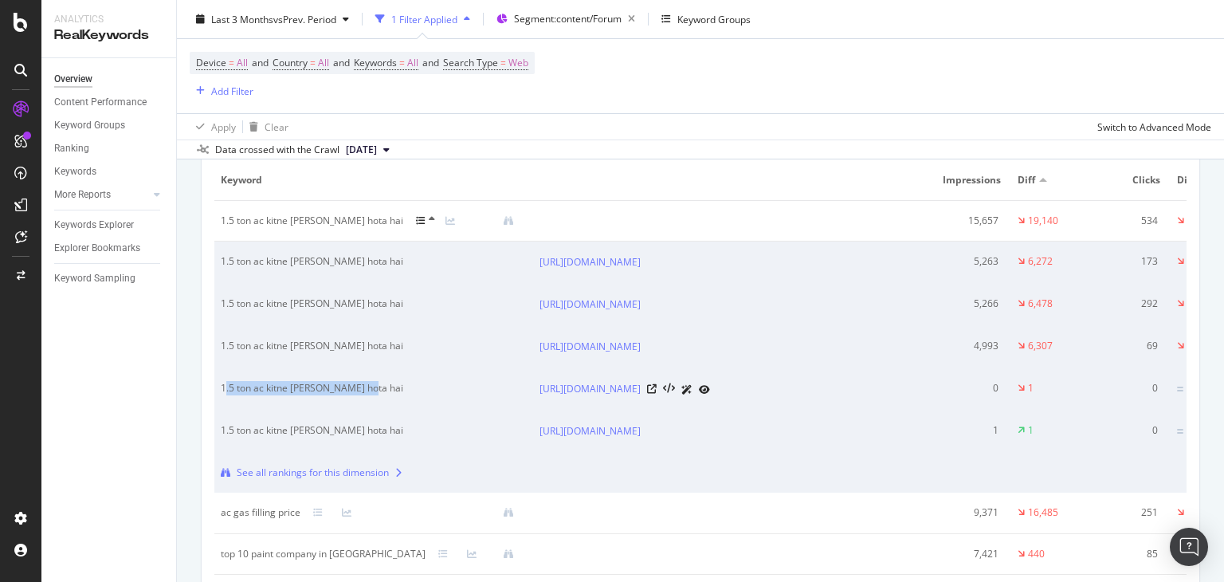
drag, startPoint x: 226, startPoint y: 436, endPoint x: 380, endPoint y: 436, distance: 154.6
click at [380, 395] on div "1.5 ton ac kitne [PERSON_NAME] hota hai" at bounding box center [359, 388] width 276 height 14
drag, startPoint x: 380, startPoint y: 436, endPoint x: 217, endPoint y: 438, distance: 163.4
click at [217, 410] on td "1.5 ton ac kitne [PERSON_NAME] hota hai" at bounding box center [373, 389] width 319 height 42
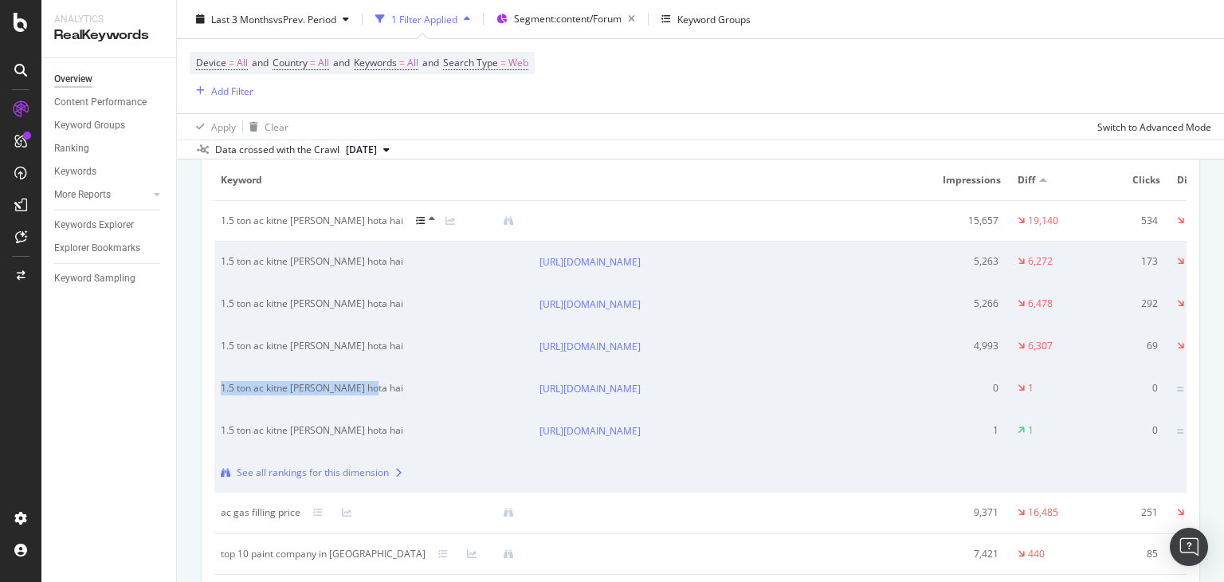
copy div "1.5 ton ac kitne [PERSON_NAME] hota hai"
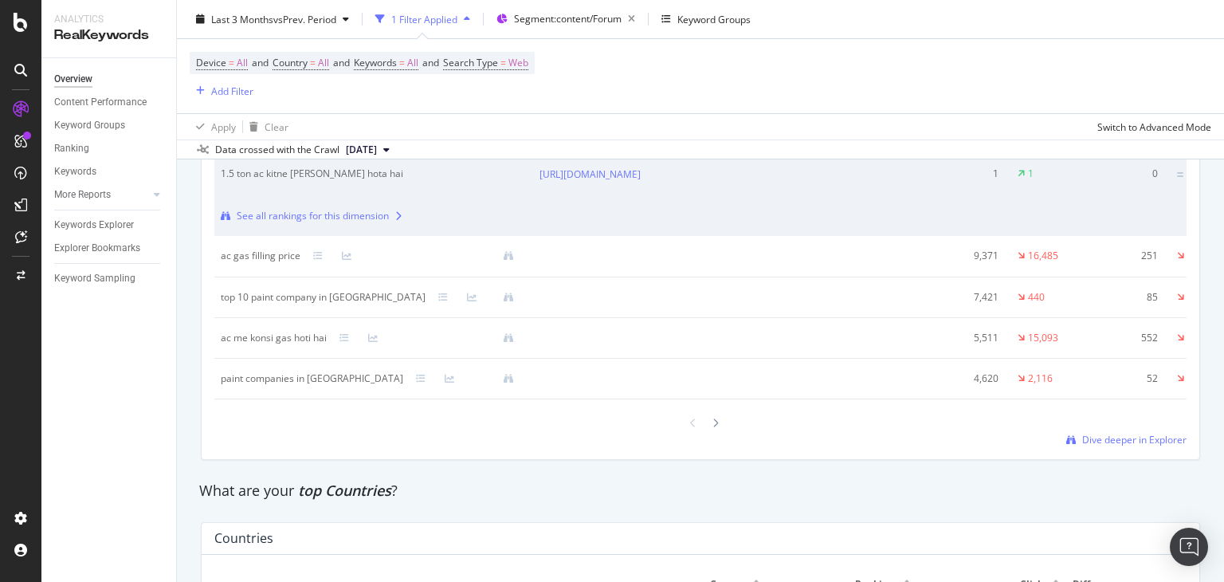
scroll to position [2255, 0]
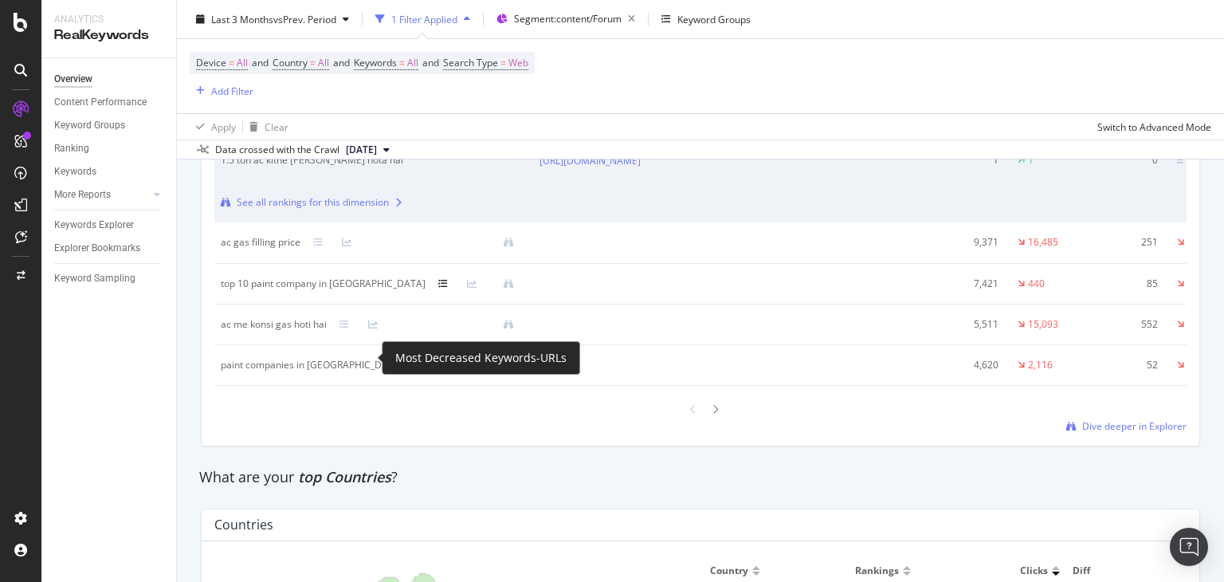
click at [438, 289] on icon at bounding box center [443, 284] width 10 height 10
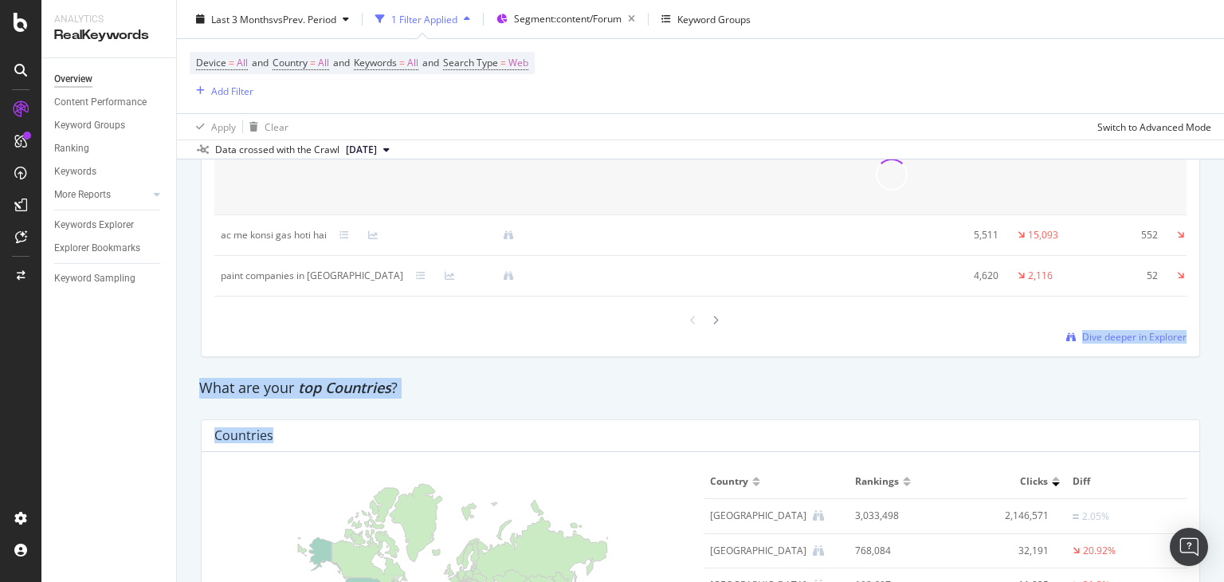
scroll to position [2130, 0]
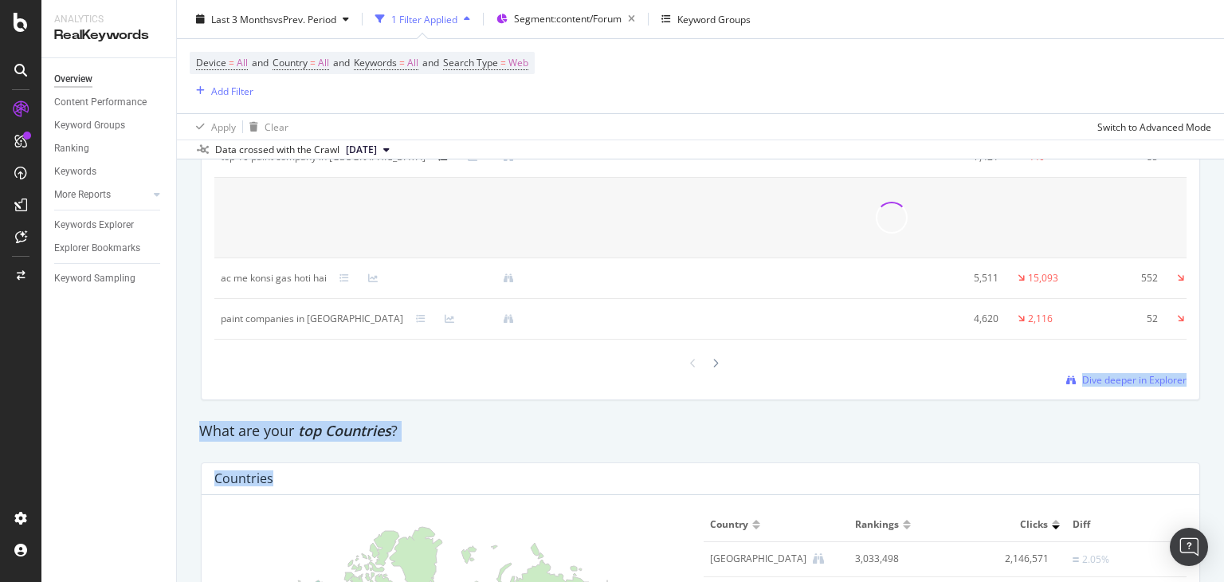
drag, startPoint x: 1223, startPoint y: 371, endPoint x: 1223, endPoint y: 352, distance: 18.3
click at [1223, 352] on div "Overview nobroker Last 3 Months vs Prev. Period 1 Filter Applied Segment: conte…" at bounding box center [700, 291] width 1047 height 582
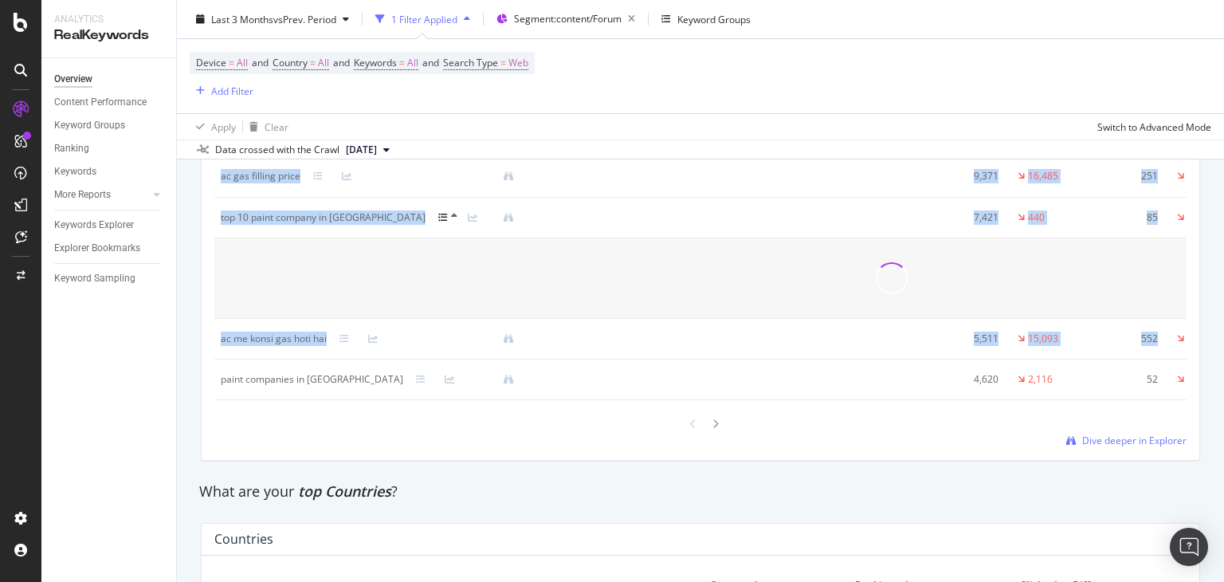
scroll to position [2066, 0]
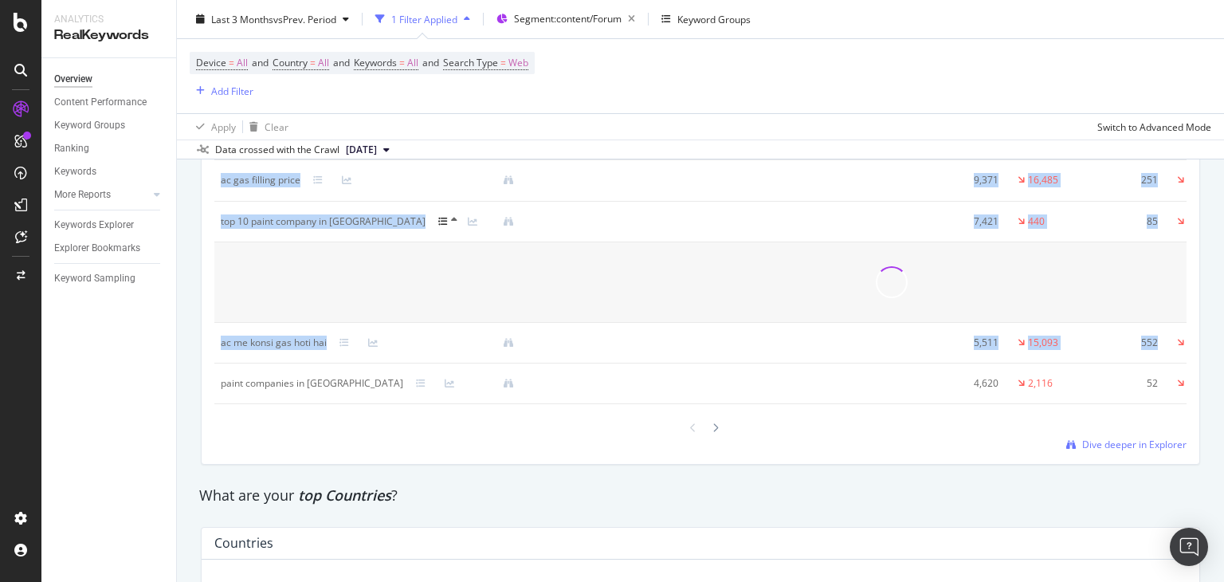
drag, startPoint x: 1223, startPoint y: 352, endPoint x: 1223, endPoint y: 343, distance: 9.6
click at [1223, 343] on div "Overview nobroker Last 3 Months vs Prev. Period 1 Filter Applied Segment: conte…" at bounding box center [700, 291] width 1047 height 582
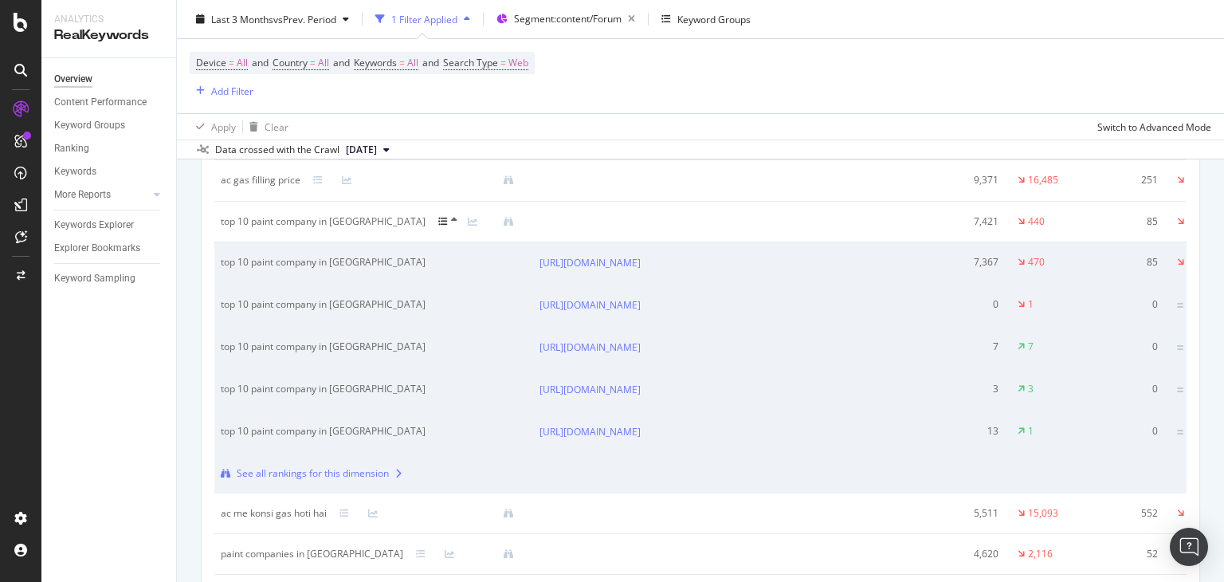
click at [124, 387] on div "Overview Content Performance Keyword Groups Ranking Keywords More Reports Count…" at bounding box center [108, 320] width 135 height 524
drag, startPoint x: 220, startPoint y: 259, endPoint x: 363, endPoint y: 255, distance: 142.7
click at [363, 255] on div "top 10 paint company in [GEOGRAPHIC_DATA]" at bounding box center [359, 262] width 276 height 14
copy div "top 10 paint company in [GEOGRAPHIC_DATA]"
